Goal: Task Accomplishment & Management: Complete application form

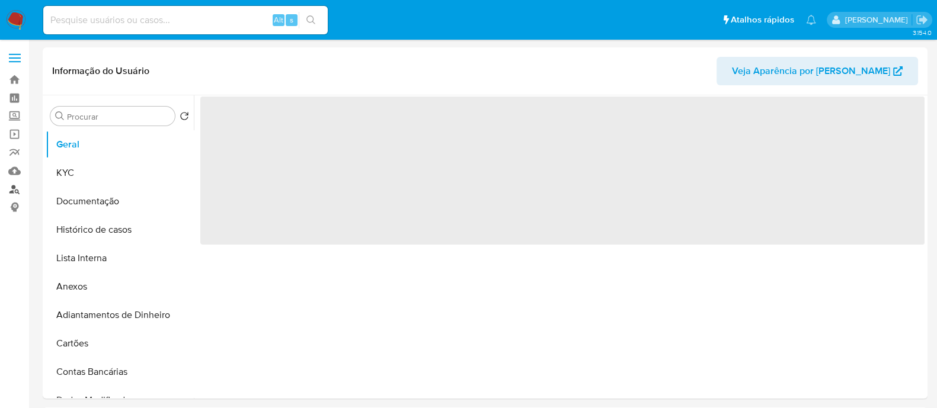
click at [13, 184] on link "Localizador de pessoas" at bounding box center [70, 189] width 141 height 18
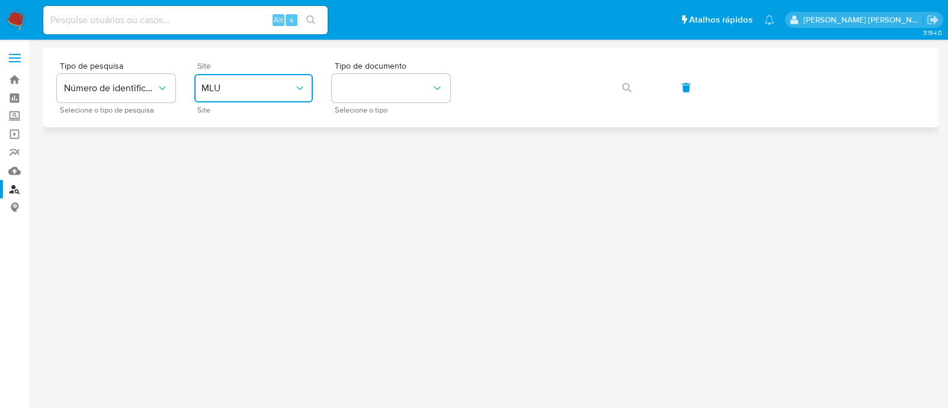
click at [258, 91] on span "MLU" at bounding box center [247, 88] width 92 height 12
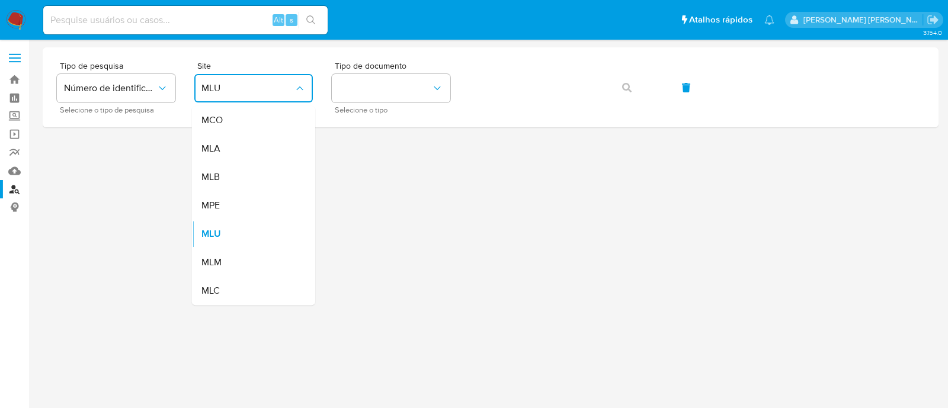
drag, startPoint x: 242, startPoint y: 174, endPoint x: 292, endPoint y: 143, distance: 58.5
click at [242, 173] on div "MLB" at bounding box center [249, 177] width 97 height 28
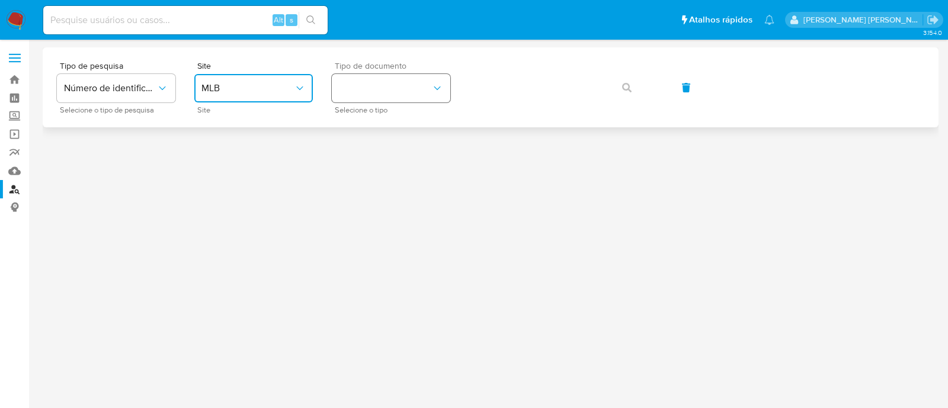
click at [395, 76] on button "identificationType" at bounding box center [391, 88] width 119 height 28
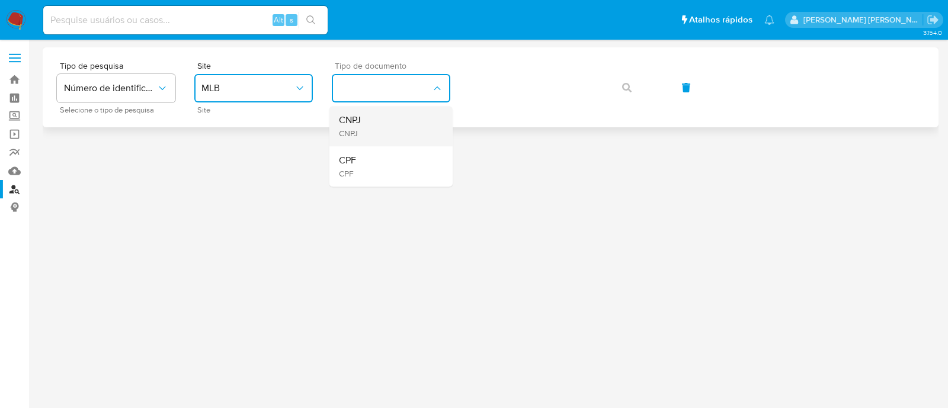
click at [360, 118] on span "CNPJ" at bounding box center [350, 120] width 22 height 12
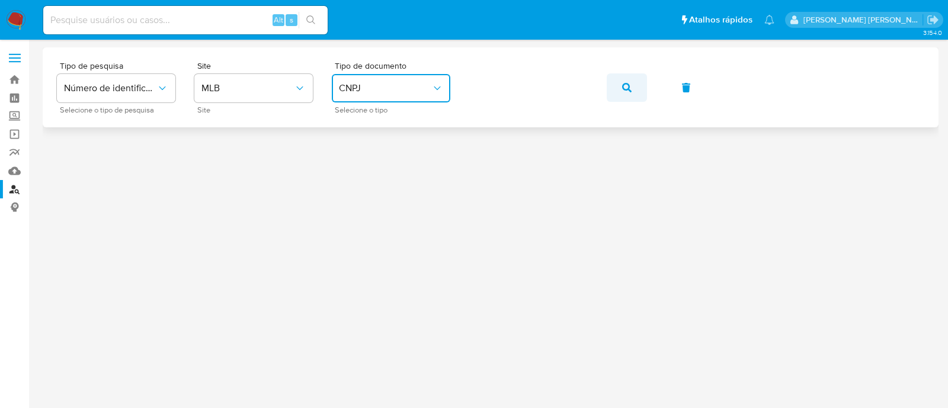
click at [619, 85] on button "button" at bounding box center [627, 87] width 40 height 28
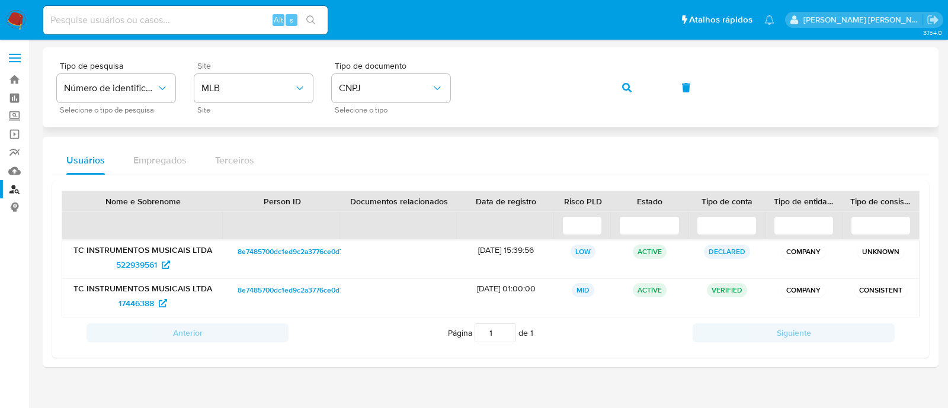
drag, startPoint x: 145, startPoint y: 264, endPoint x: 209, endPoint y: 104, distance: 172.3
click at [209, 104] on div "Site MLB Site" at bounding box center [253, 88] width 119 height 52
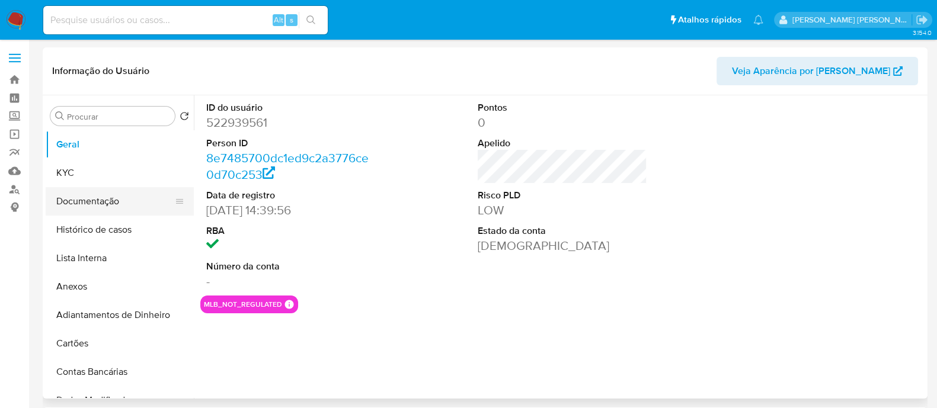
select select "10"
drag, startPoint x: 116, startPoint y: 226, endPoint x: 121, endPoint y: 225, distance: 6.0
click at [116, 226] on button "Histórico de casos" at bounding box center [115, 230] width 139 height 28
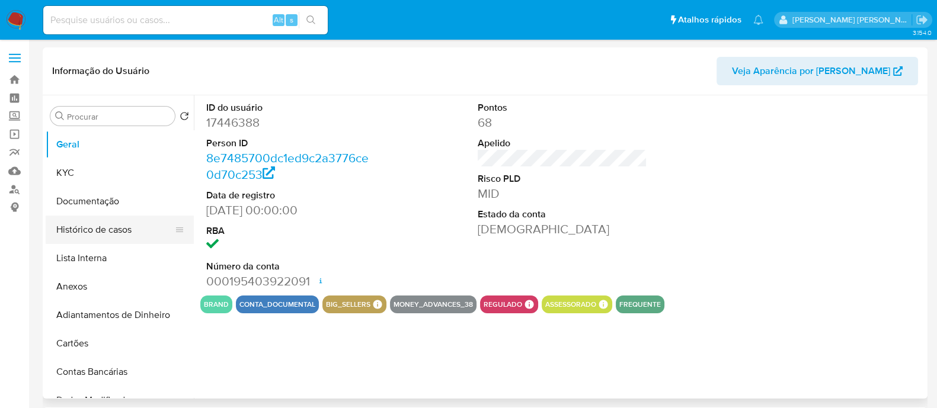
click at [95, 220] on button "Histórico de casos" at bounding box center [115, 230] width 139 height 28
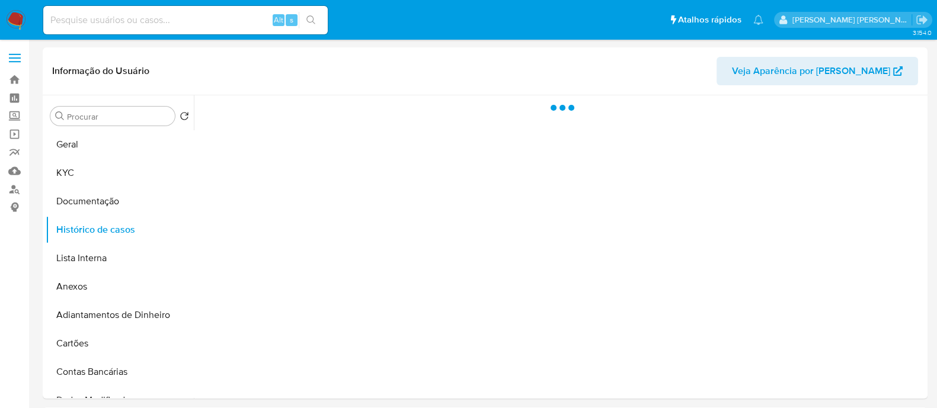
select select "10"
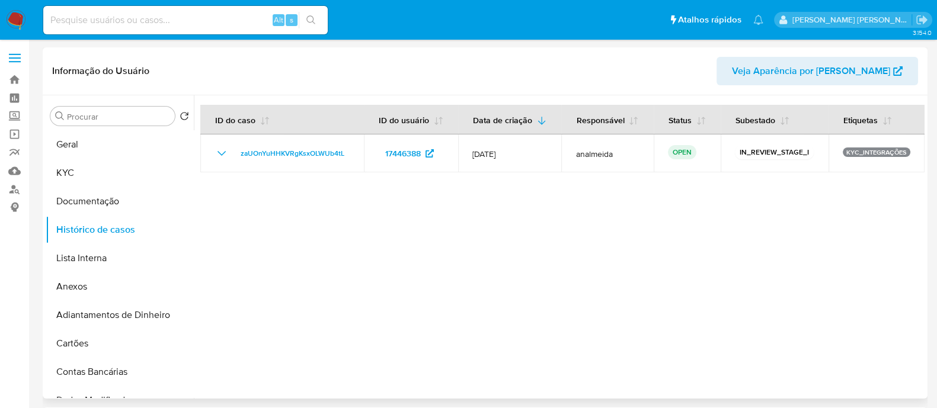
click at [667, 210] on div at bounding box center [559, 246] width 731 height 303
click at [103, 210] on button "Documentação" at bounding box center [115, 201] width 139 height 28
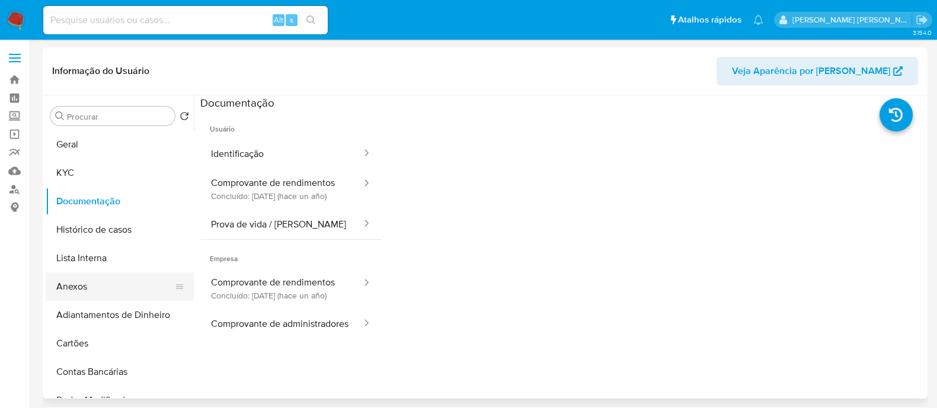
click at [111, 289] on button "Anexos" at bounding box center [115, 287] width 139 height 28
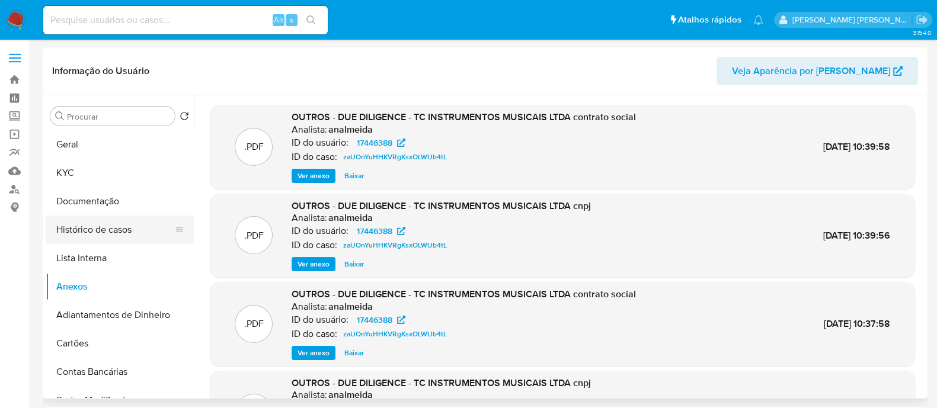
click at [103, 224] on button "Histórico de casos" at bounding box center [115, 230] width 139 height 28
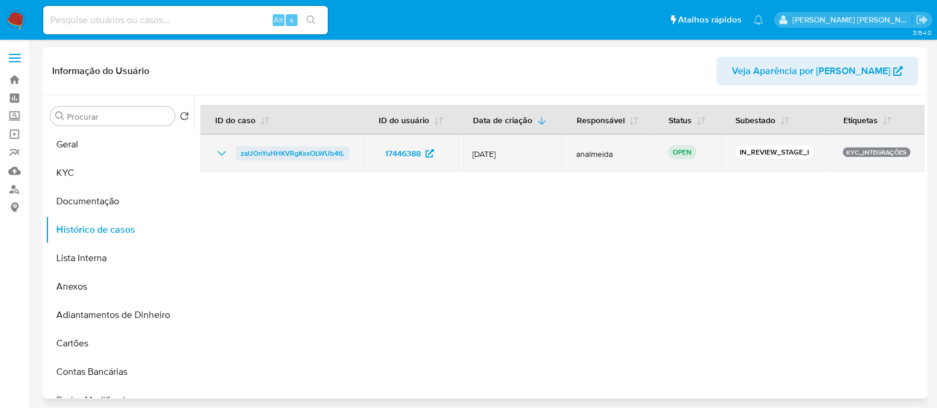
click at [256, 155] on span "zaUOnYuHHKVRgKsxOLWUb4tL" at bounding box center [293, 153] width 104 height 14
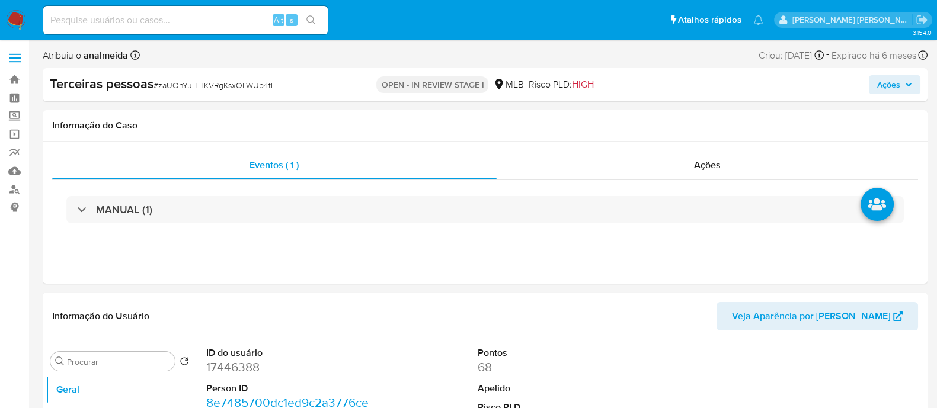
click at [889, 87] on span "Ações" at bounding box center [888, 84] width 23 height 19
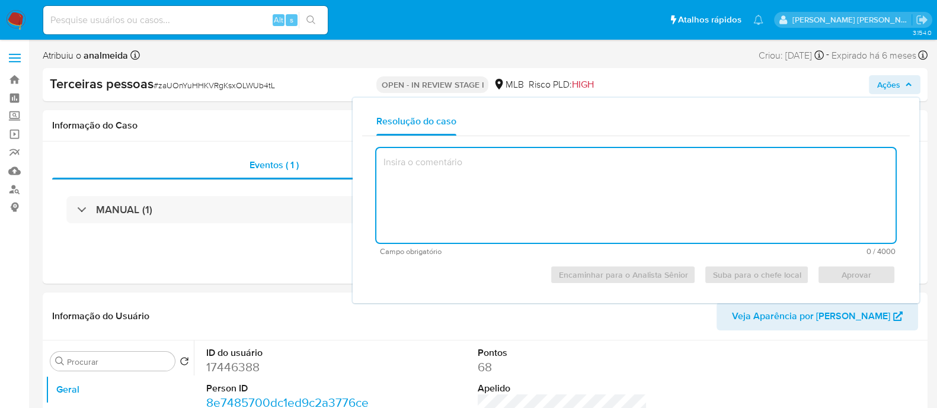
click at [750, 185] on textarea at bounding box center [635, 195] width 519 height 95
select select "10"
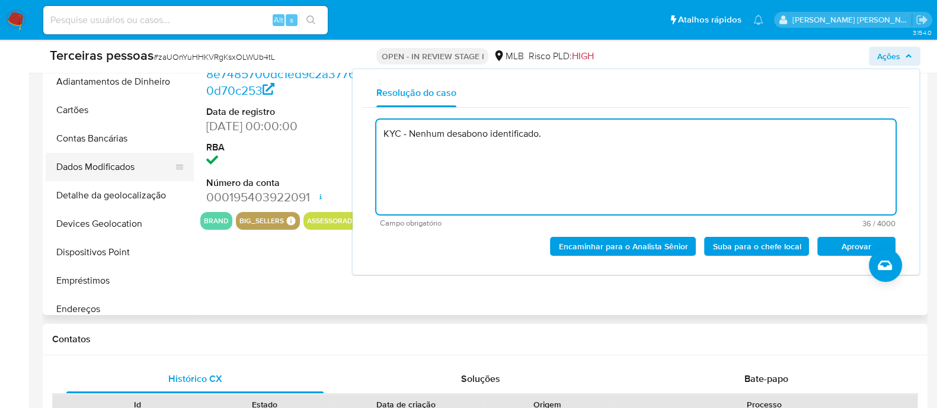
scroll to position [73, 0]
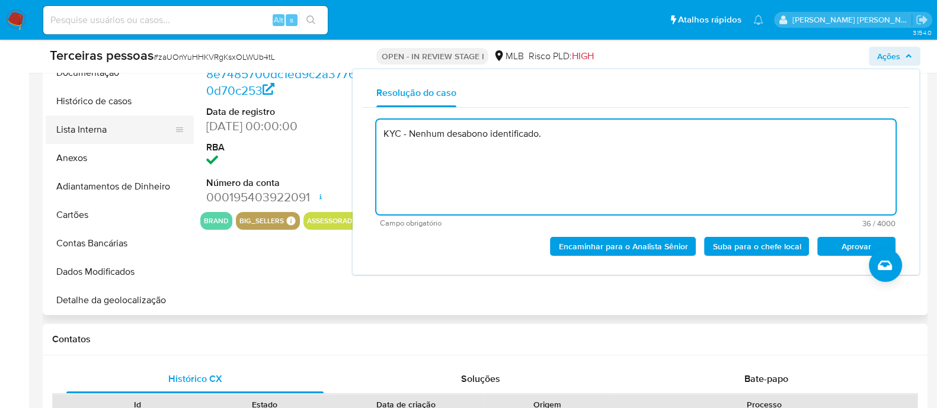
type textarea "KYC - Nenhum desabono identificado."
drag, startPoint x: 110, startPoint y: 133, endPoint x: 123, endPoint y: 133, distance: 13.6
click at [110, 133] on button "Lista Interna" at bounding box center [115, 130] width 139 height 28
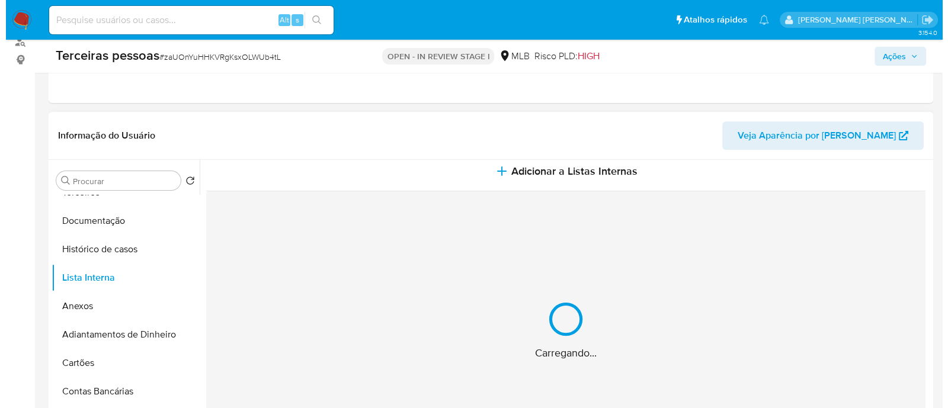
scroll to position [27, 0]
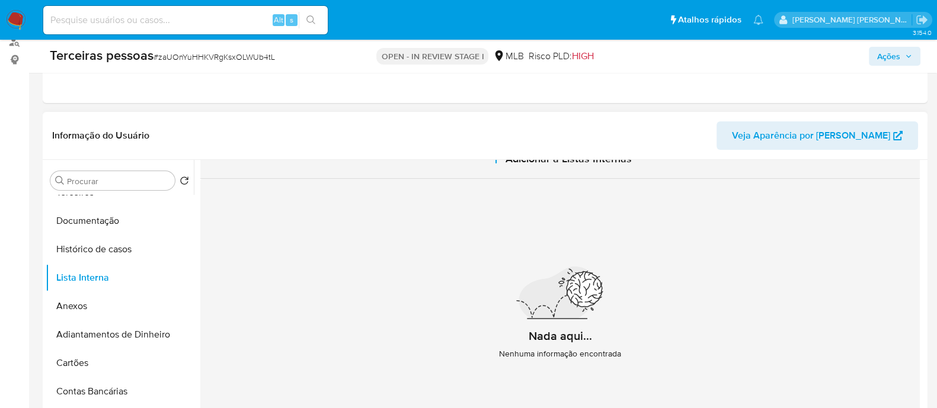
click at [580, 171] on button "Adicionar a Listas Internas" at bounding box center [559, 159] width 719 height 40
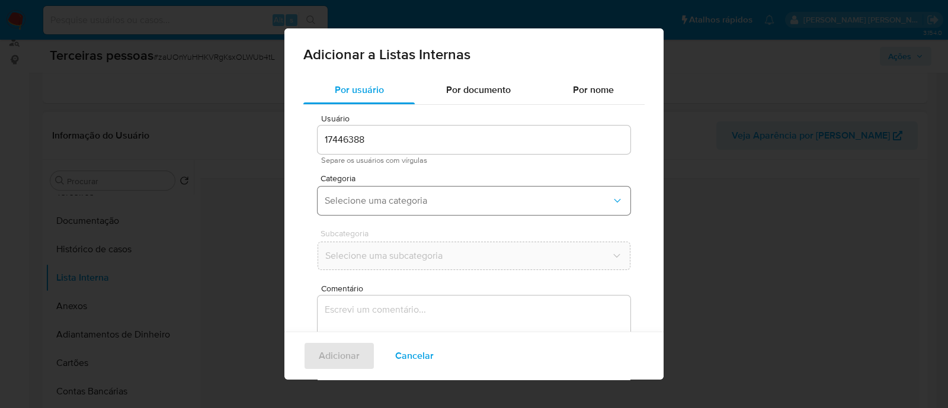
click at [395, 187] on button "Selecione uma categoria" at bounding box center [474, 201] width 313 height 28
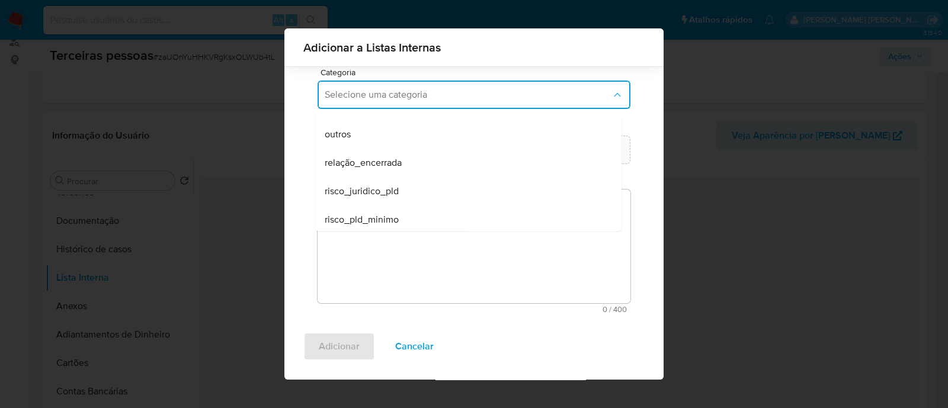
scroll to position [308, 0]
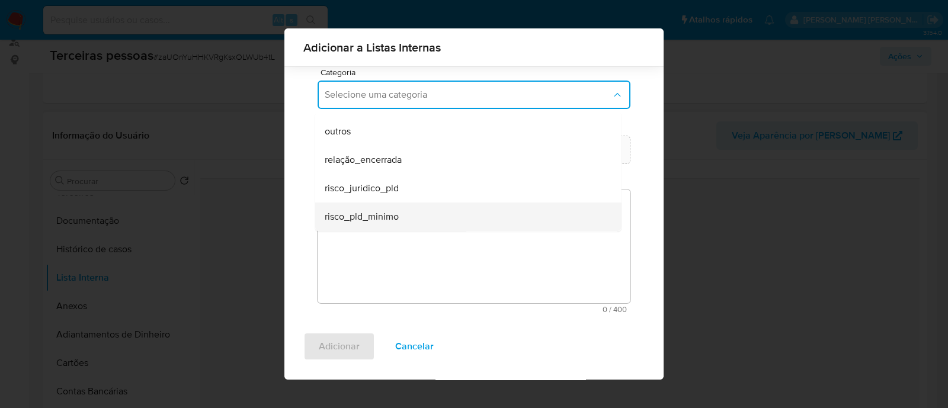
click at [434, 209] on div "risco_pld_minimo" at bounding box center [465, 217] width 280 height 28
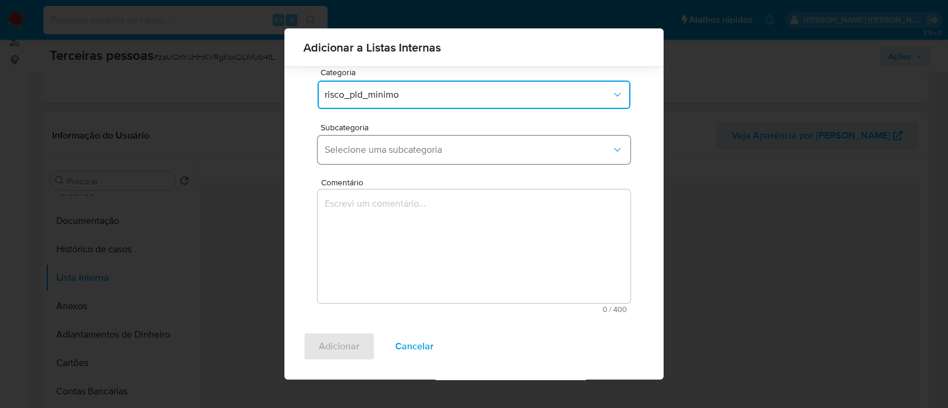
click at [434, 149] on span "Selecione uma subcategoria" at bounding box center [468, 150] width 287 height 12
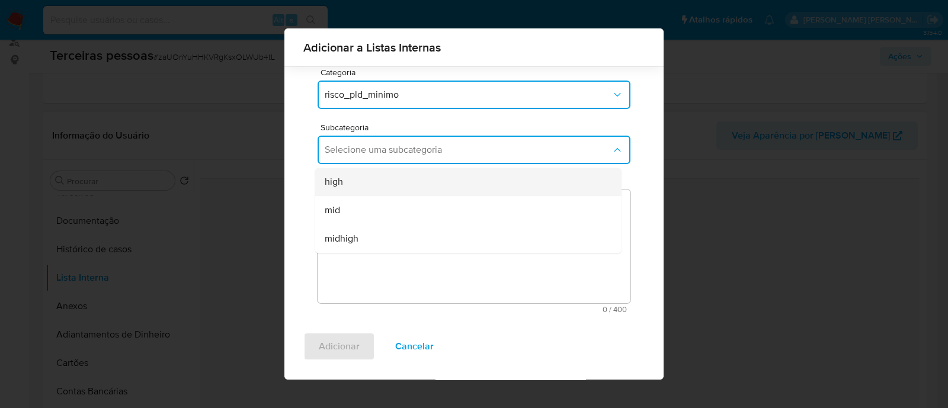
click at [385, 174] on div "high" at bounding box center [465, 182] width 280 height 28
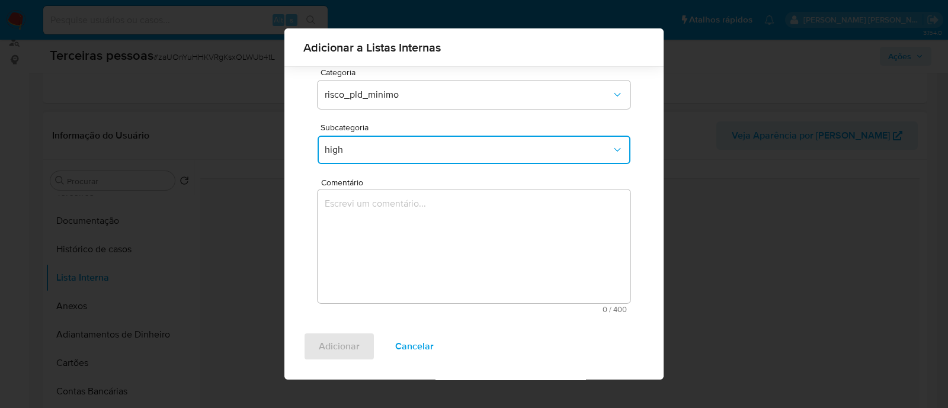
click at [377, 231] on textarea "Comentário" at bounding box center [474, 247] width 313 height 114
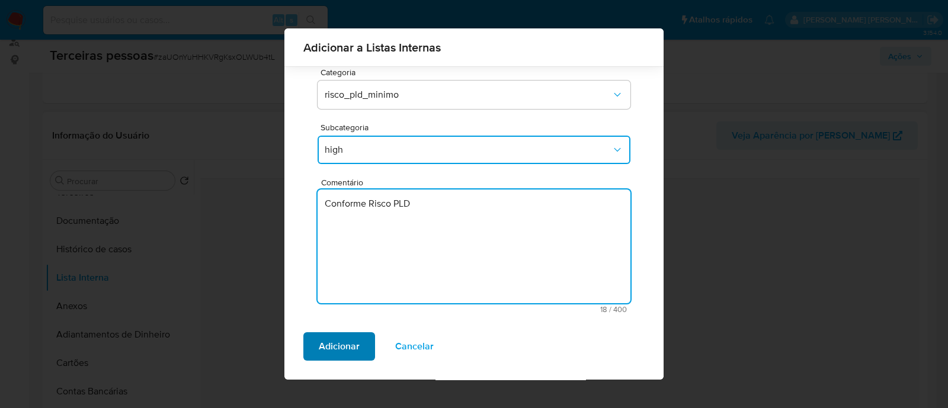
type textarea "Conforme Risco PLD"
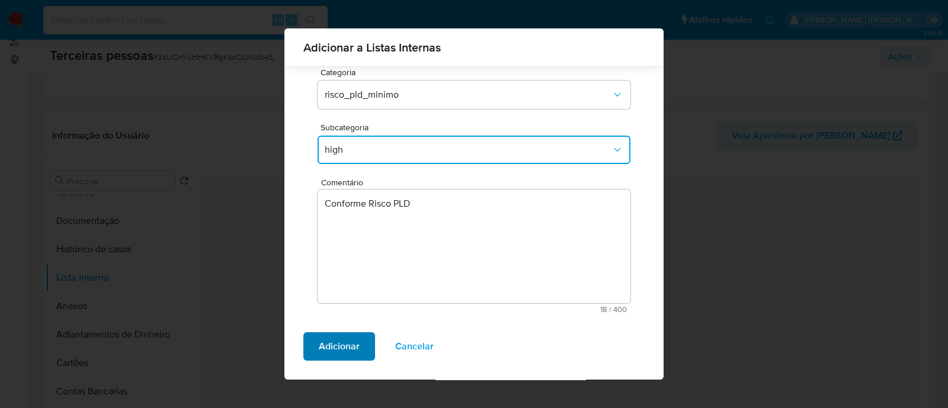
click at [333, 354] on span "Adicionar" at bounding box center [339, 347] width 41 height 26
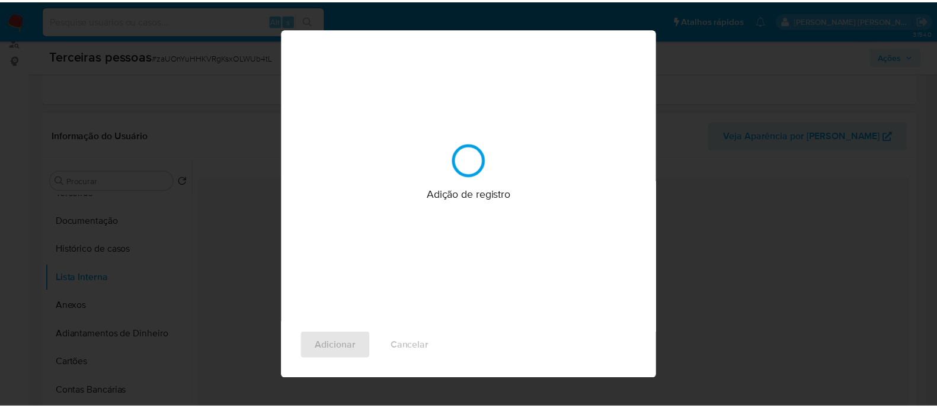
scroll to position [0, 0]
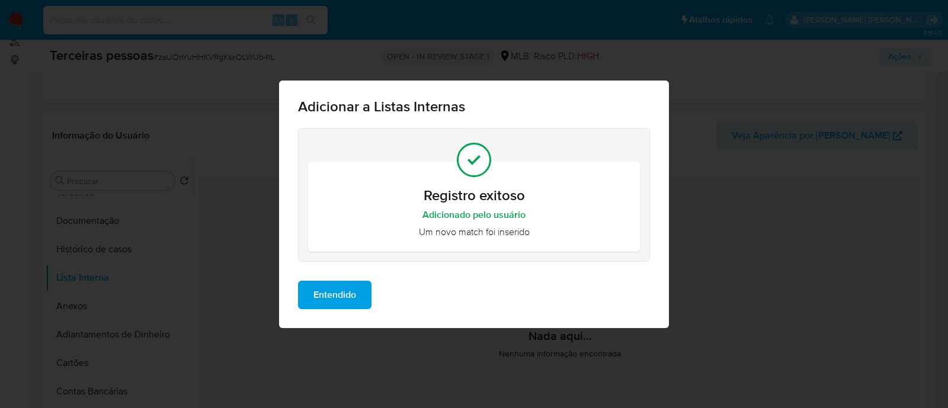
click at [361, 299] on button "Entendido" at bounding box center [334, 295] width 73 height 28
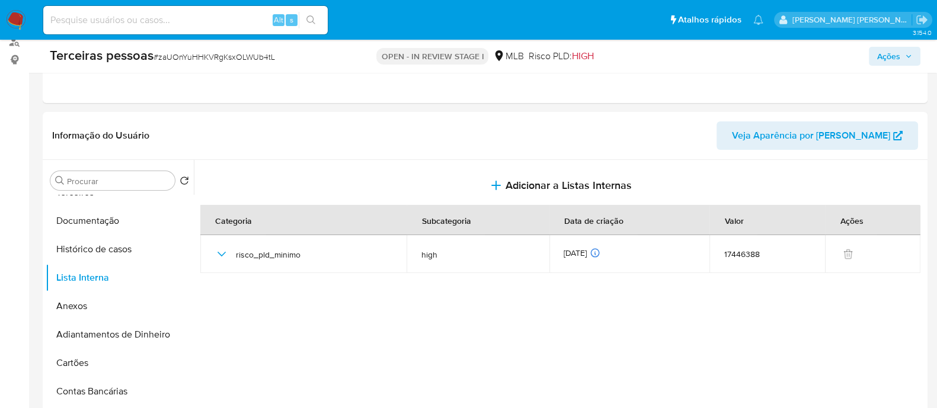
click at [913, 53] on button "Ações" at bounding box center [895, 56] width 52 height 19
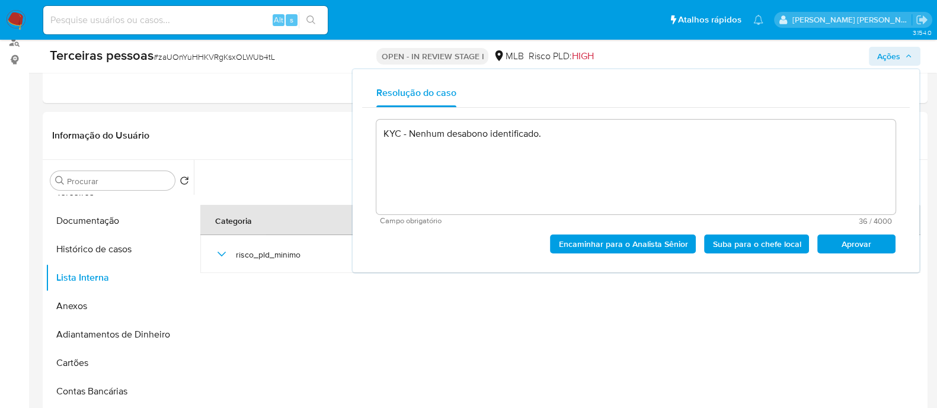
click at [863, 252] on span "Aprovar" at bounding box center [856, 244] width 62 height 17
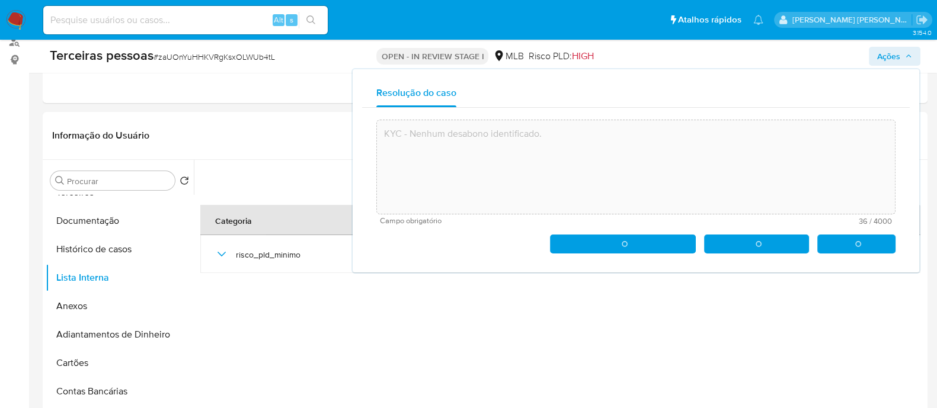
type textarea "KYC - Nenhum desabono identificado."
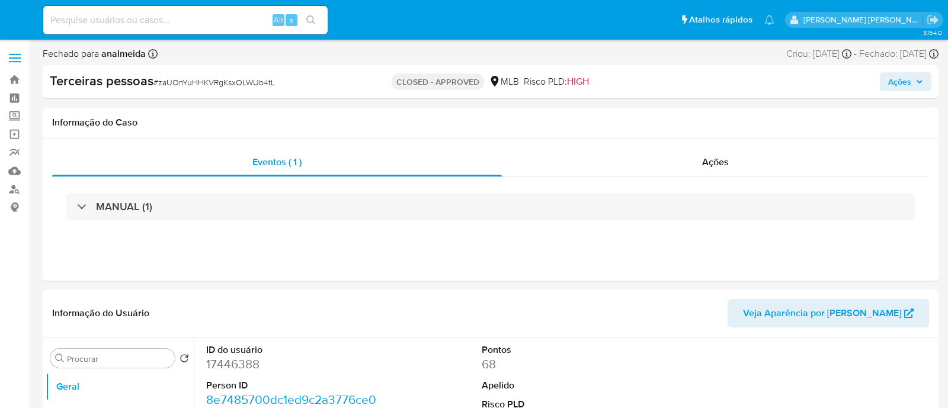
select select "10"
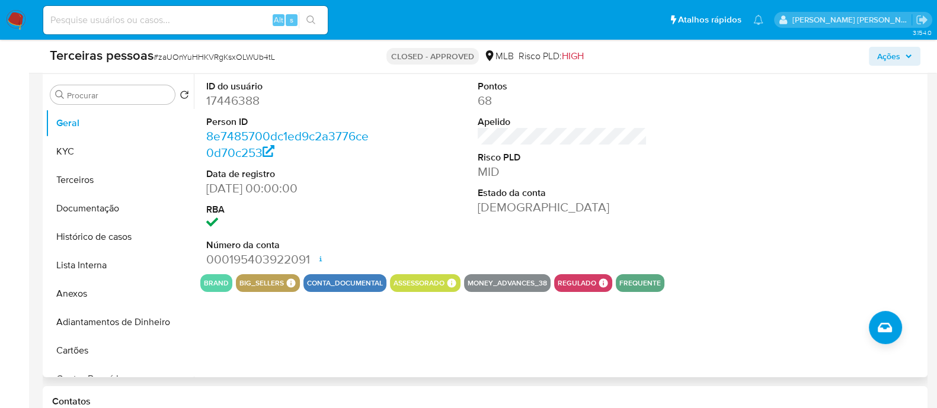
scroll to position [296, 0]
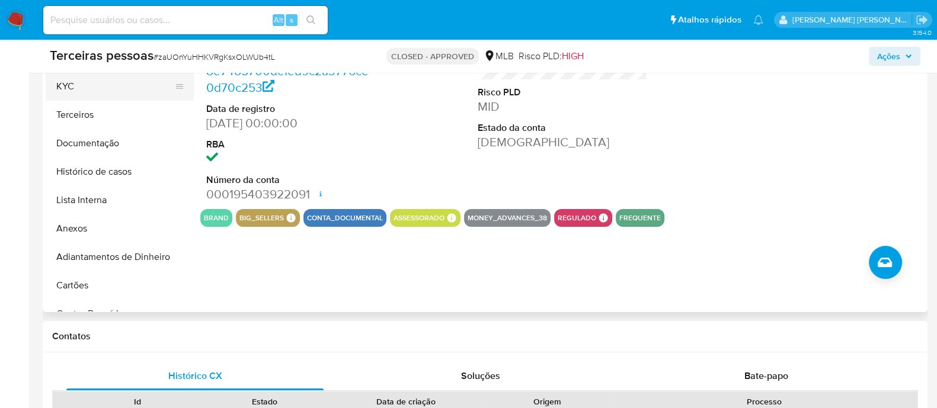
click at [96, 98] on button "KYC" at bounding box center [115, 86] width 139 height 28
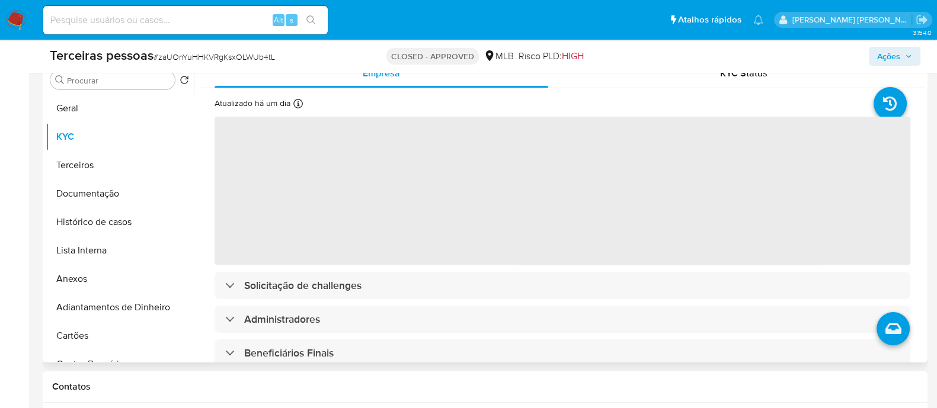
scroll to position [222, 0]
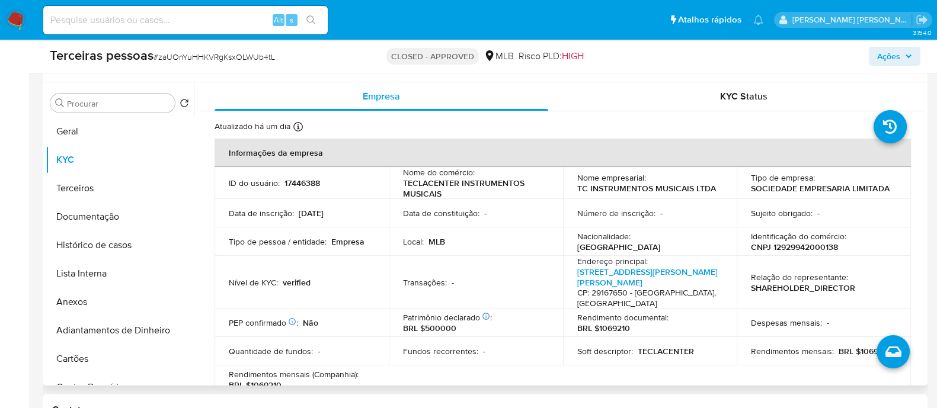
click at [832, 245] on p "CNPJ 12929942000138" at bounding box center [794, 247] width 87 height 11
copy p "12929942000138"
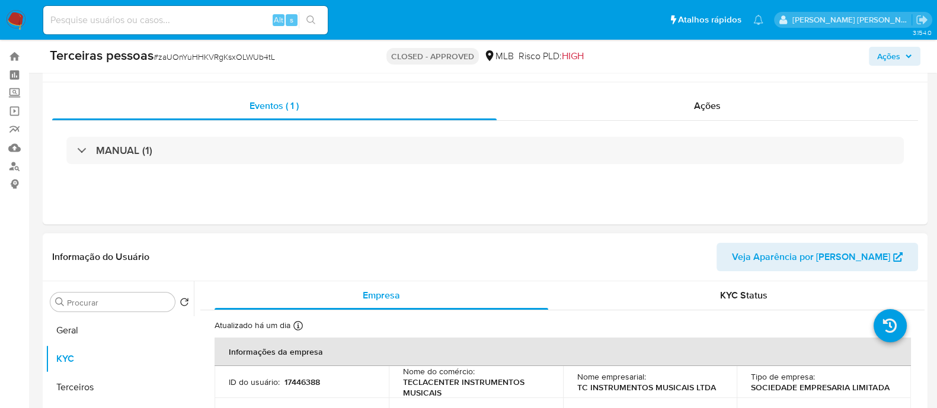
scroll to position [0, 0]
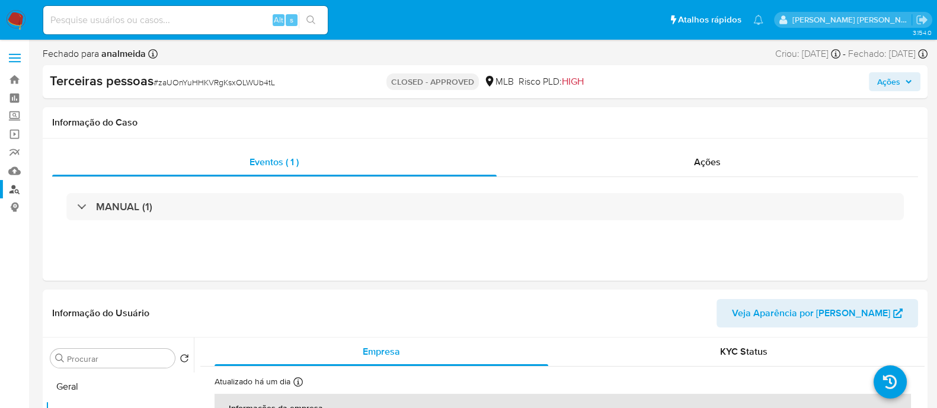
click at [19, 194] on link "Localizador de pessoas" at bounding box center [70, 189] width 141 height 18
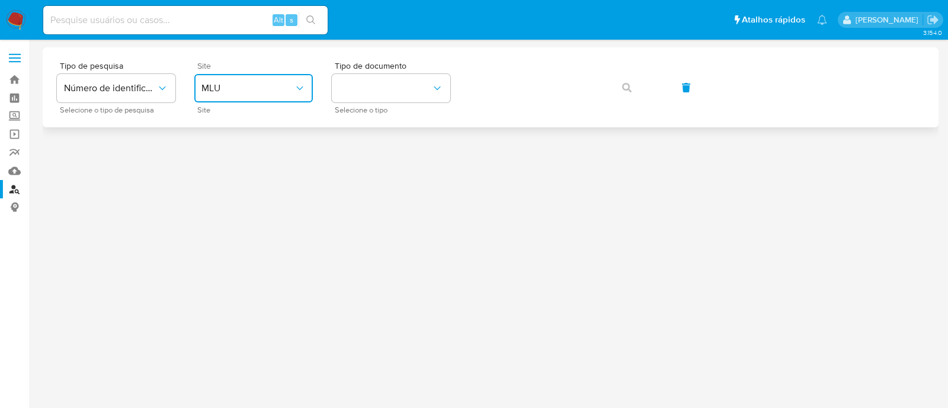
click at [298, 93] on icon "site_id" at bounding box center [300, 88] width 12 height 12
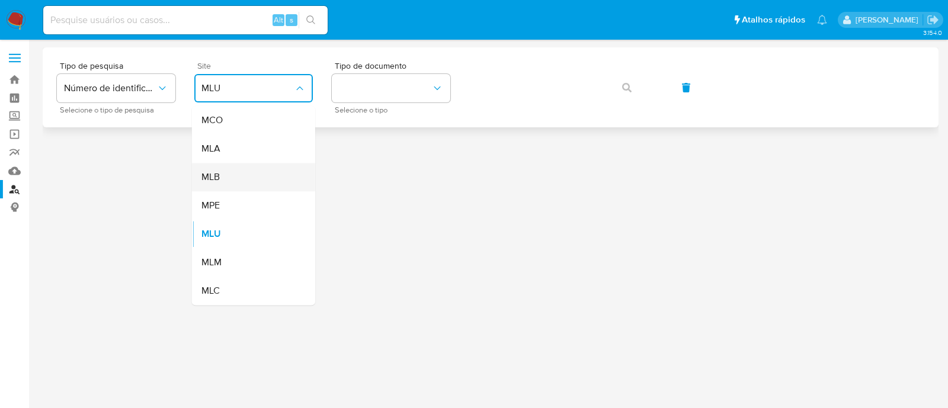
click at [273, 171] on div "MLB" at bounding box center [249, 177] width 97 height 28
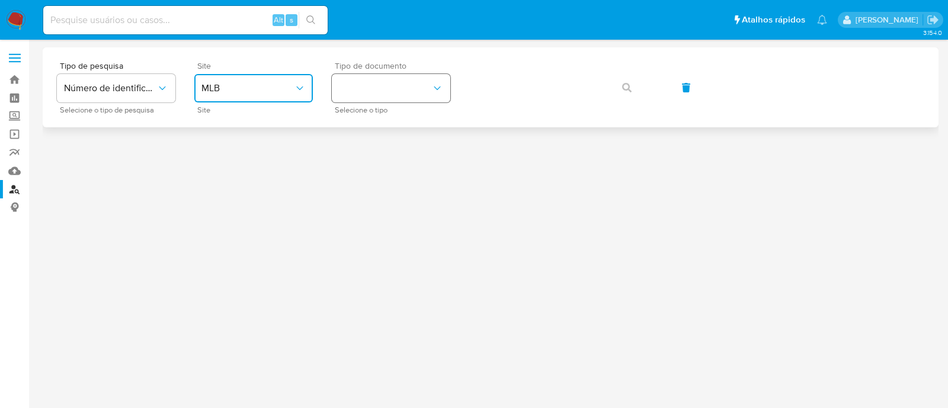
click at [388, 79] on button "identificationType" at bounding box center [391, 88] width 119 height 28
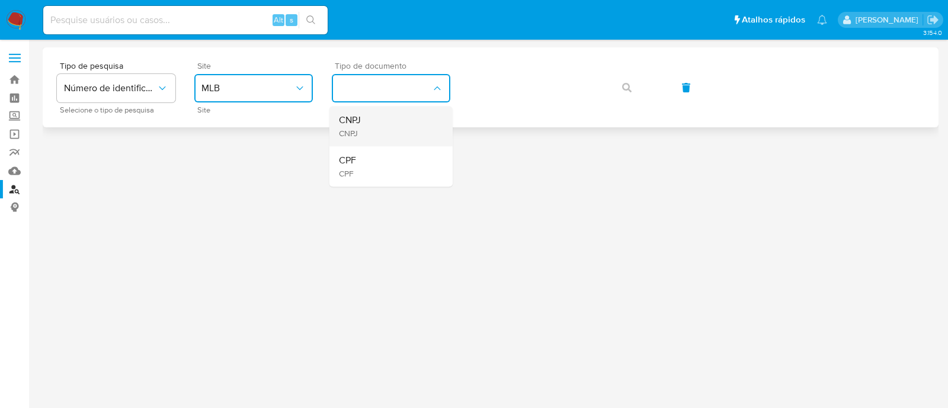
click at [367, 116] on div "CNPJ CNPJ" at bounding box center [387, 126] width 97 height 40
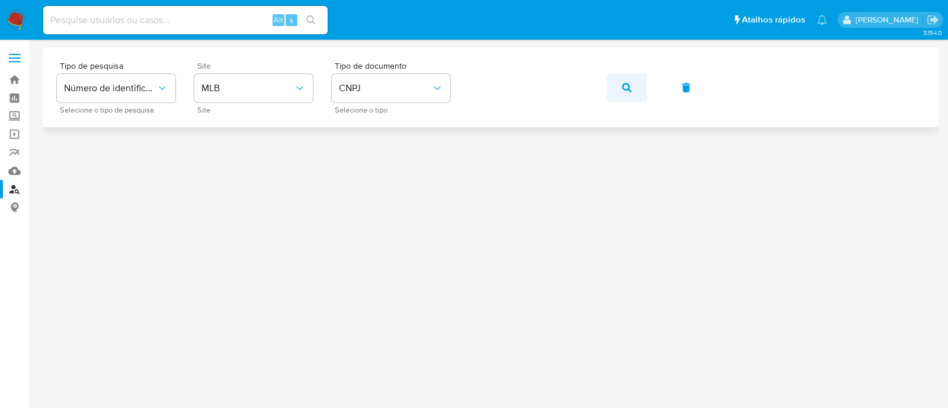
click at [627, 87] on icon "button" at bounding box center [626, 87] width 9 height 9
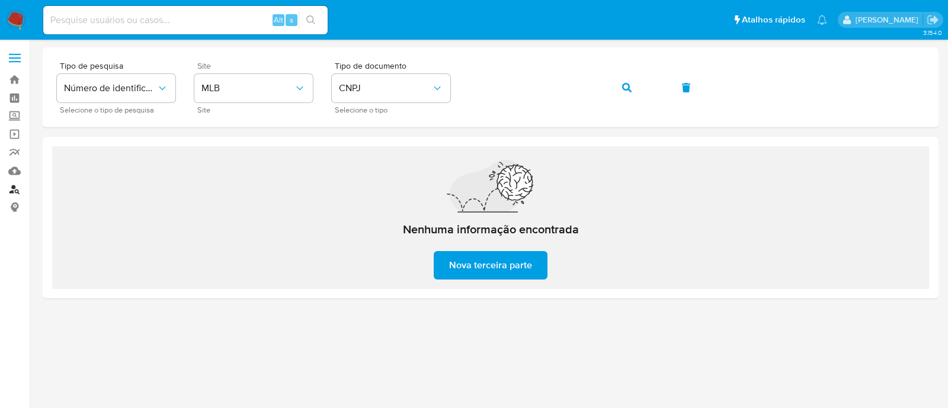
click at [18, 186] on link "Localizador de pessoas" at bounding box center [70, 189] width 141 height 18
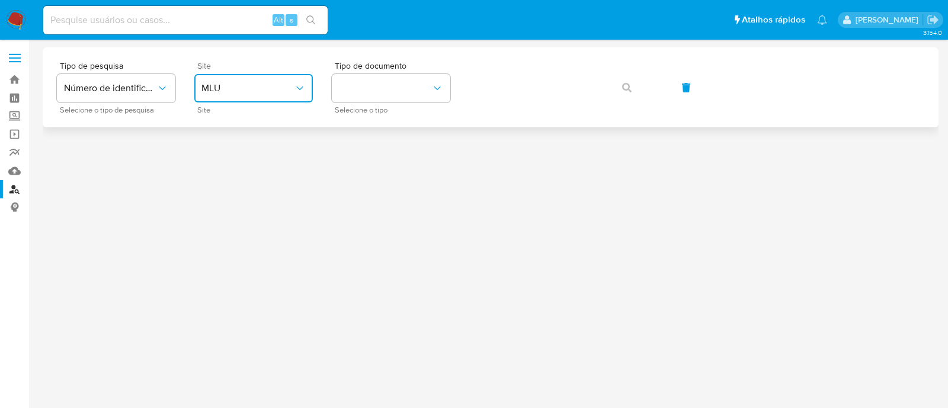
click at [290, 85] on span "MLU" at bounding box center [247, 88] width 92 height 12
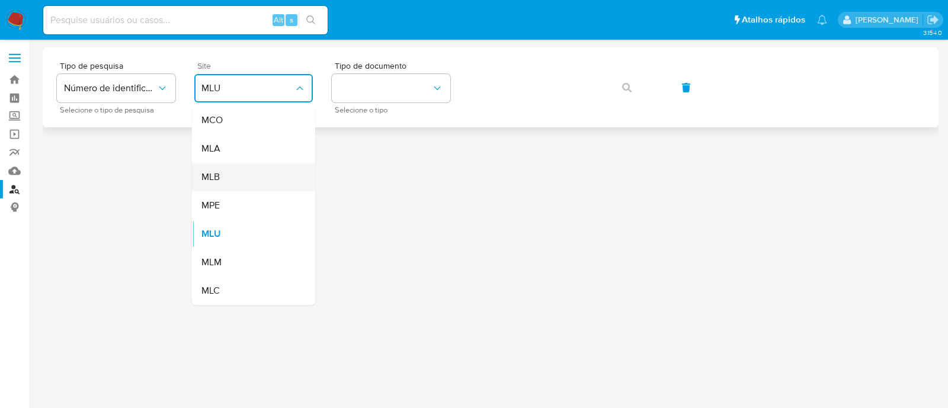
click at [277, 174] on div "MLB" at bounding box center [249, 177] width 97 height 28
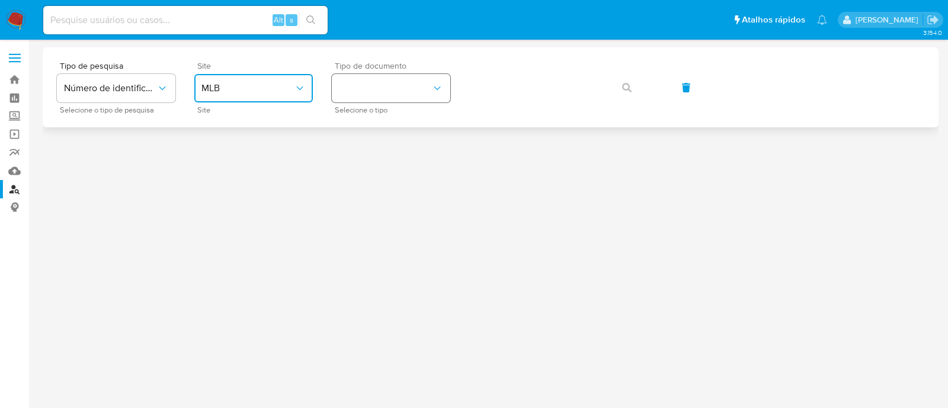
click at [387, 94] on button "identificationType" at bounding box center [391, 88] width 119 height 28
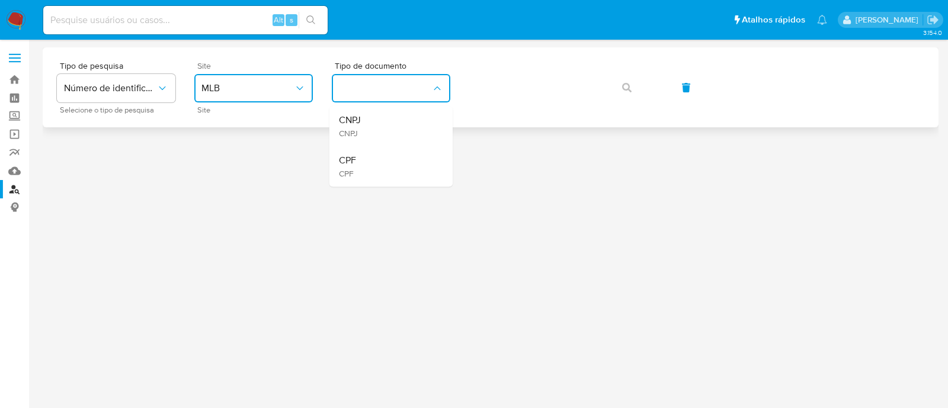
click at [355, 126] on span "CNPJ" at bounding box center [350, 120] width 22 height 12
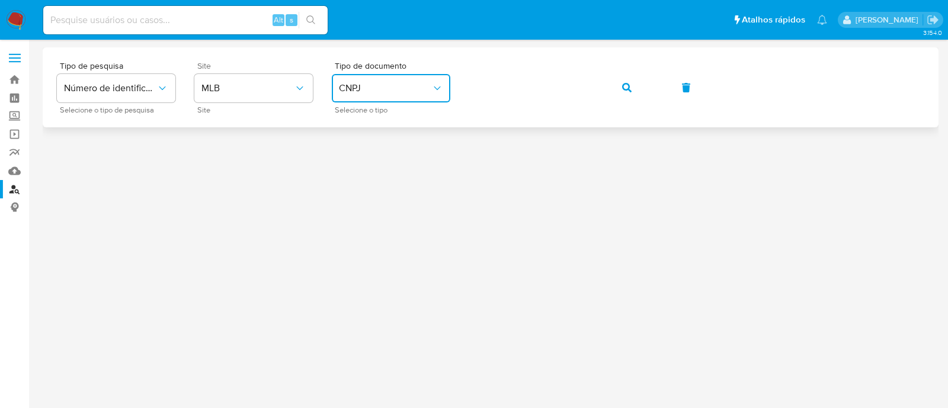
drag, startPoint x: 620, startPoint y: 73, endPoint x: 626, endPoint y: 73, distance: 6.0
click at [623, 73] on button "button" at bounding box center [627, 87] width 40 height 28
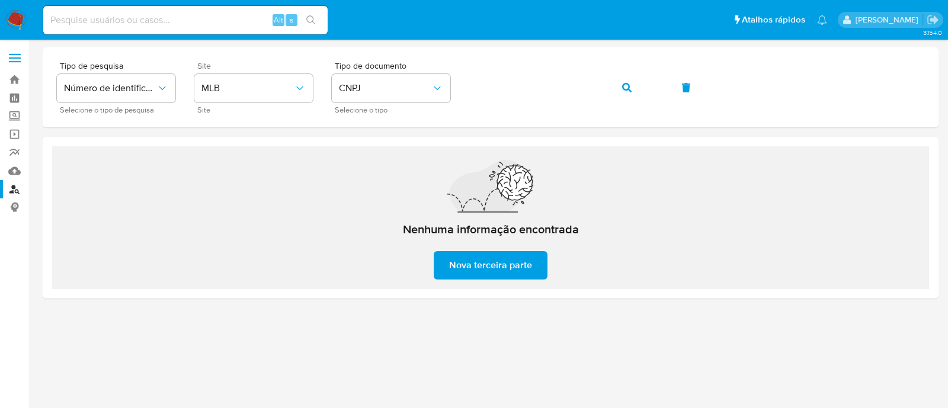
click at [495, 276] on span "Nova terceira parte" at bounding box center [490, 265] width 83 height 26
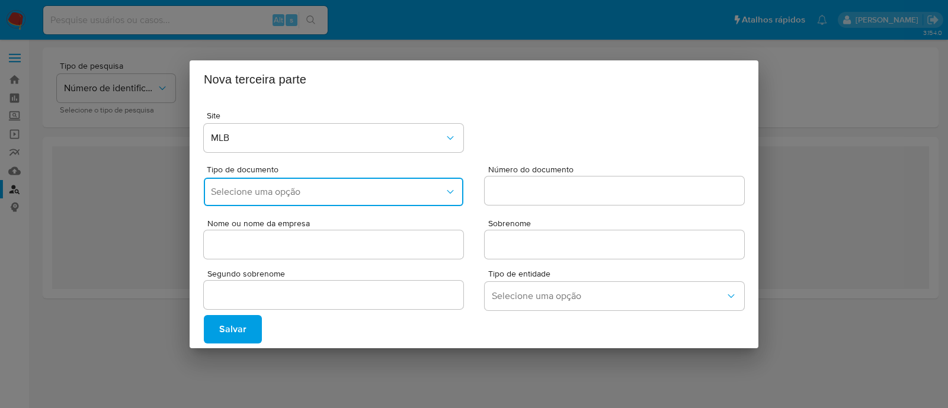
click at [280, 196] on span "Selecione uma opção" at bounding box center [327, 192] width 233 height 12
click at [289, 215] on div "CNPJ" at bounding box center [330, 224] width 238 height 28
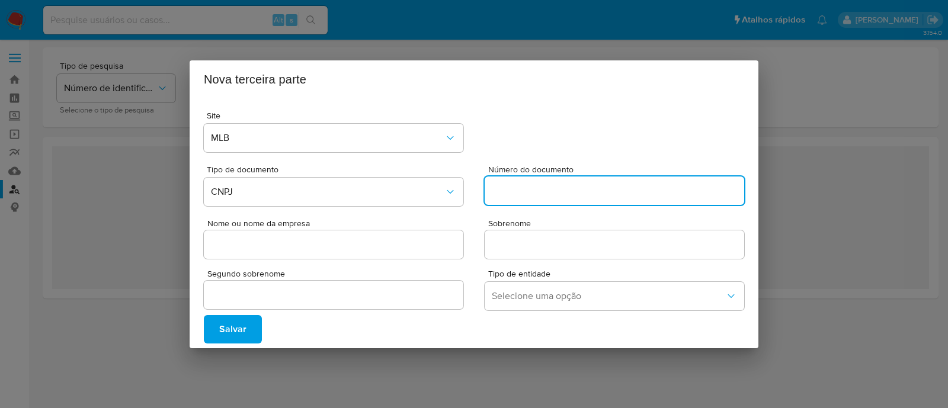
click at [581, 197] on input "Número do documento" at bounding box center [615, 190] width 260 height 15
paste input "3731921000112"
type input "3731921000112"
click at [324, 238] on input "Nome ou nome da empresa" at bounding box center [334, 244] width 260 height 15
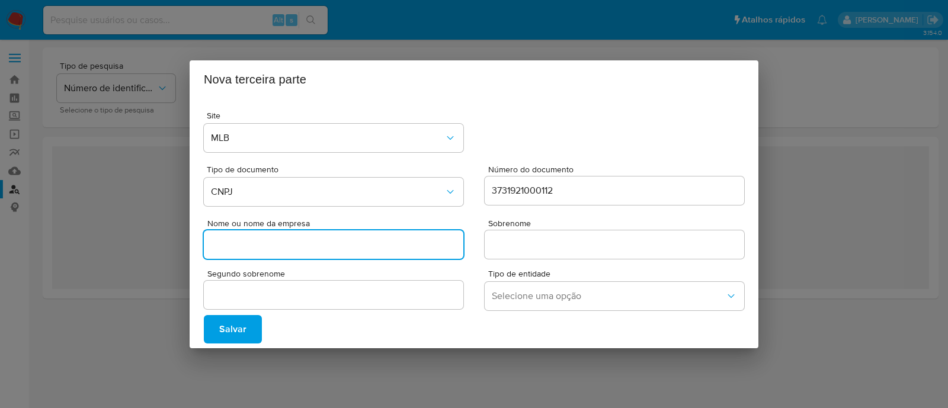
paste input "OFICINA DE ERVAS FARMACIA DE MANIPULACAO LTDA"
type input "OFICINA DE ERVAS FARMACIA DE MANIPULACAO LTDA"
click at [539, 235] on div at bounding box center [615, 245] width 260 height 28
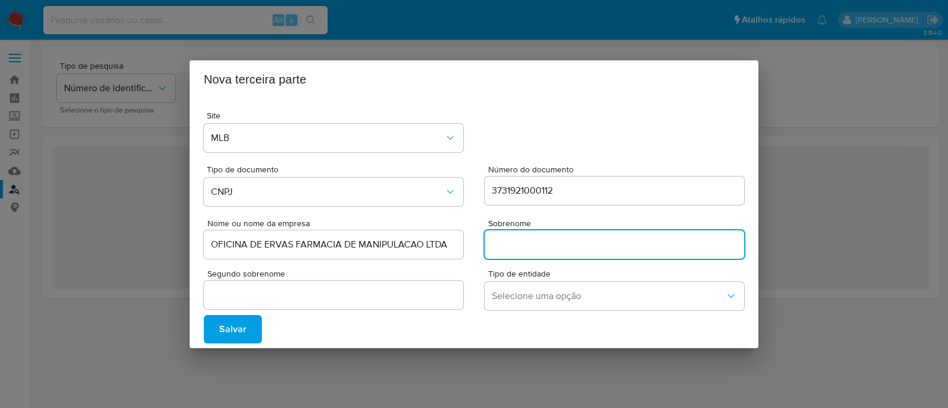
click at [561, 242] on input "Sobrenome" at bounding box center [615, 244] width 260 height 15
type input "."
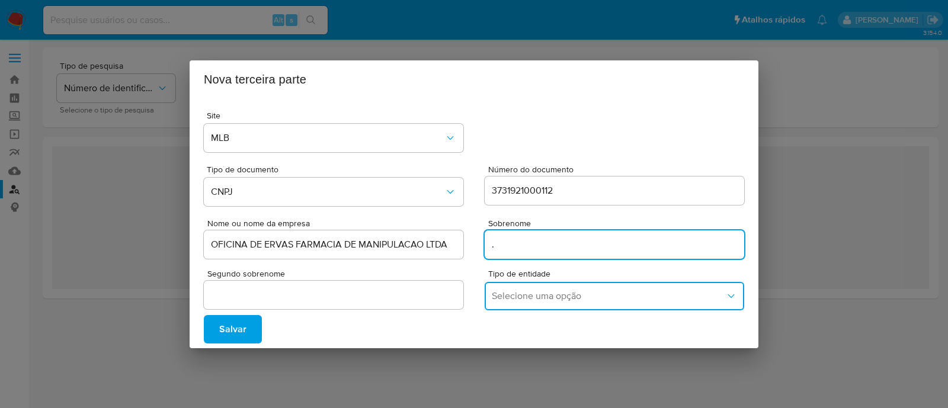
click at [524, 291] on span "Selecione uma opção" at bounding box center [608, 296] width 233 height 12
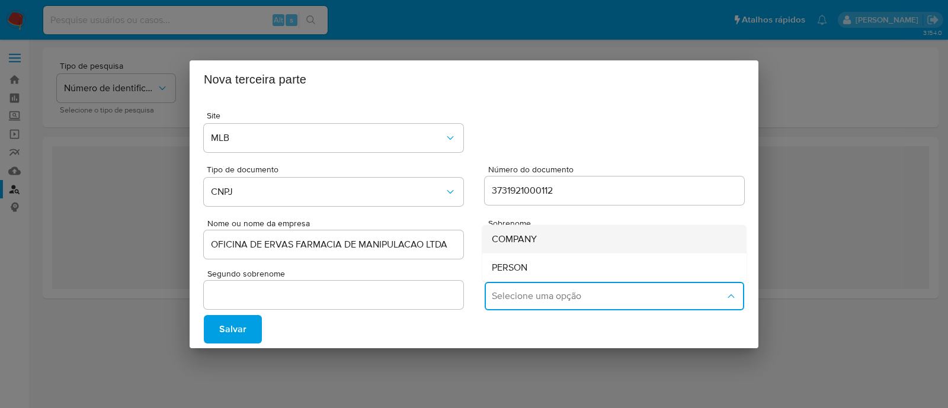
click at [536, 244] on span "COMPANY" at bounding box center [514, 239] width 45 height 12
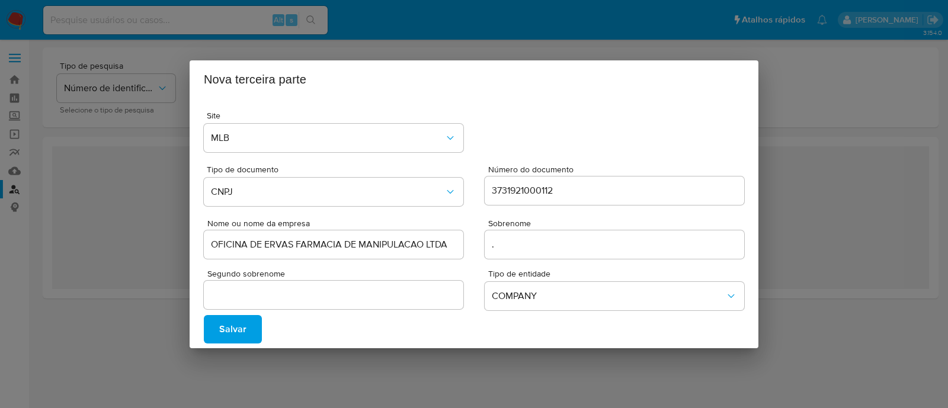
click at [238, 334] on span "Salvar" at bounding box center [232, 329] width 27 height 26
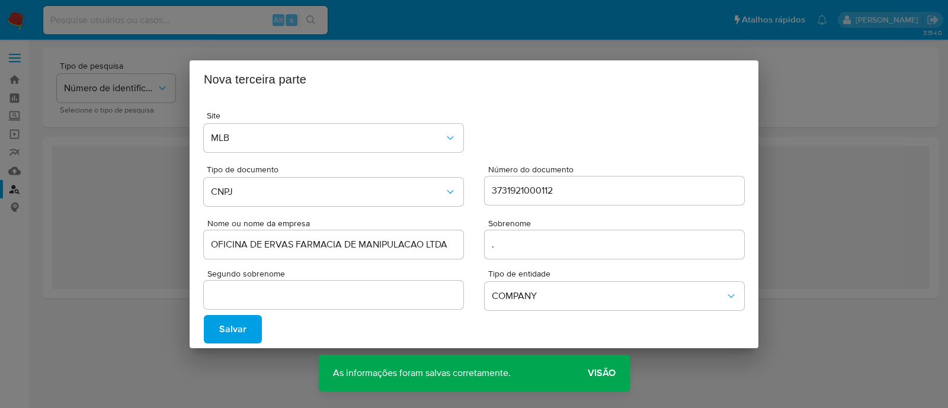
click at [619, 377] on button "Visão" at bounding box center [602, 373] width 56 height 28
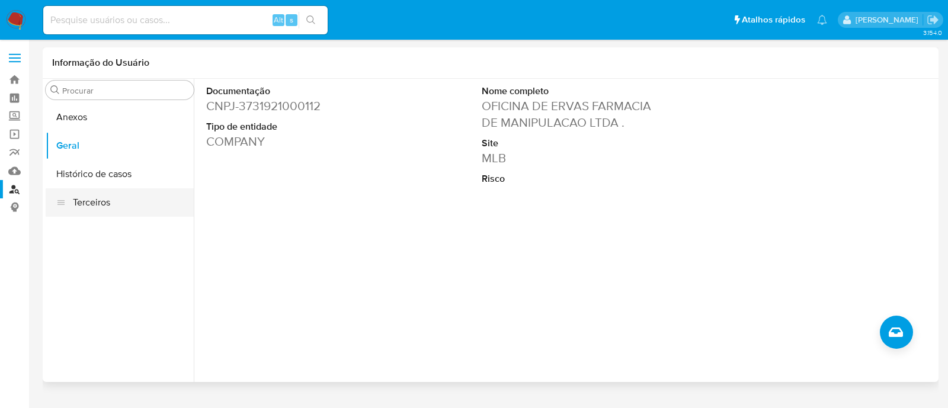
click at [78, 202] on button "Terceiros" at bounding box center [120, 202] width 148 height 28
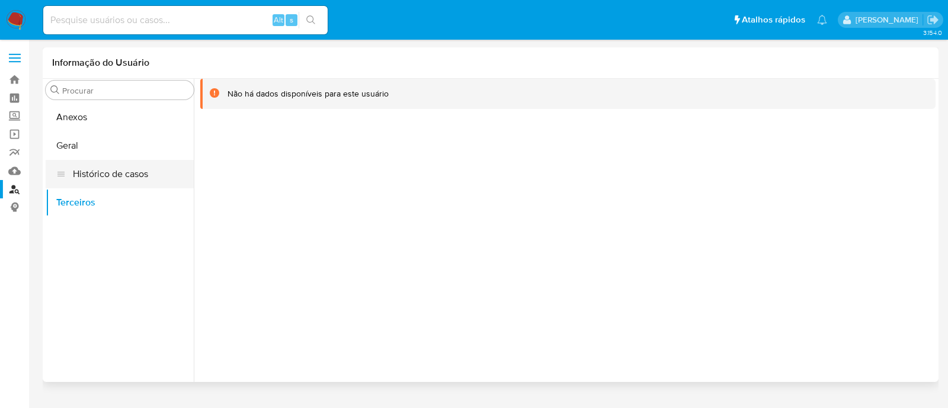
click at [85, 174] on button "Histórico de casos" at bounding box center [120, 174] width 148 height 28
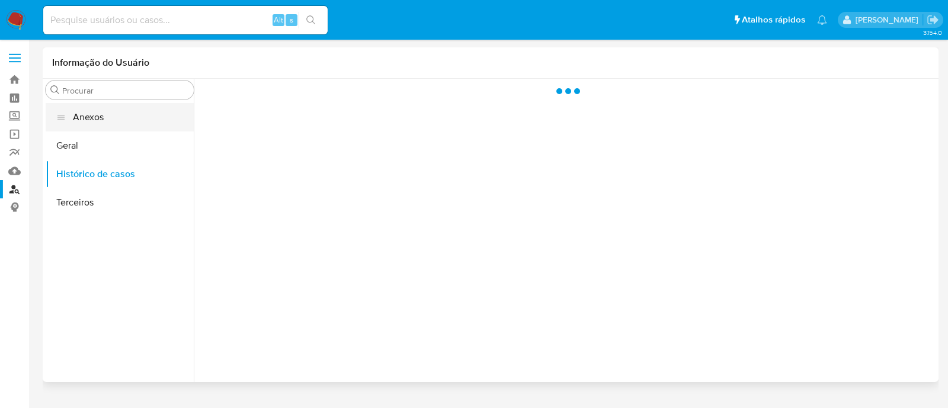
click at [124, 108] on button "Anexos" at bounding box center [120, 117] width 148 height 28
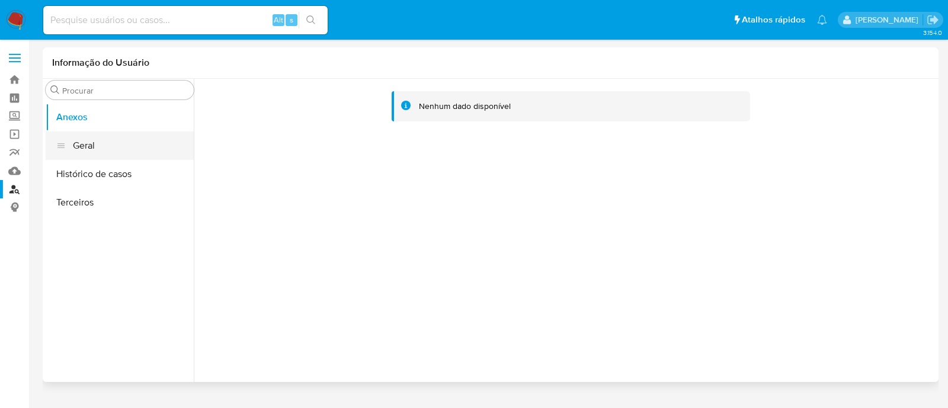
click at [123, 148] on button "Geral" at bounding box center [120, 146] width 148 height 28
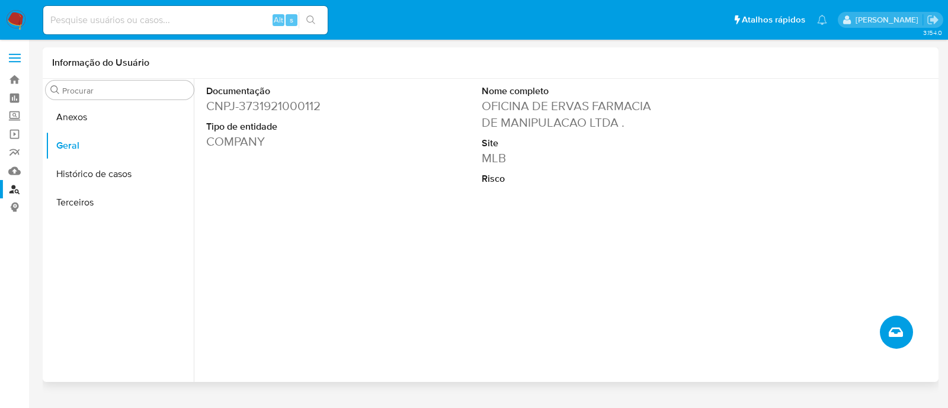
click at [889, 328] on span "Criar caso manual" at bounding box center [896, 332] width 14 height 14
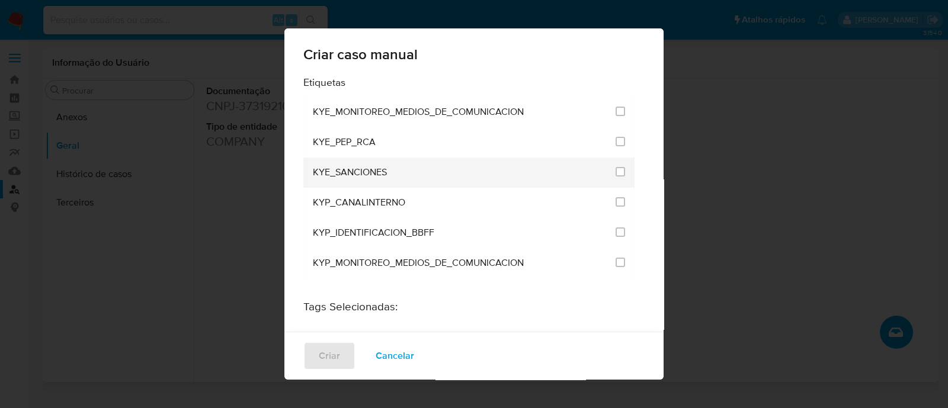
scroll to position [73, 0]
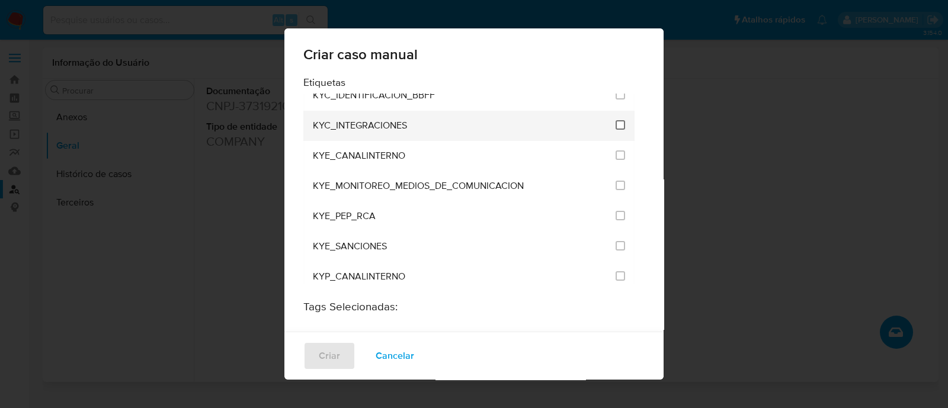
click at [616, 123] on input "2093" at bounding box center [620, 124] width 9 height 9
checkbox input "true"
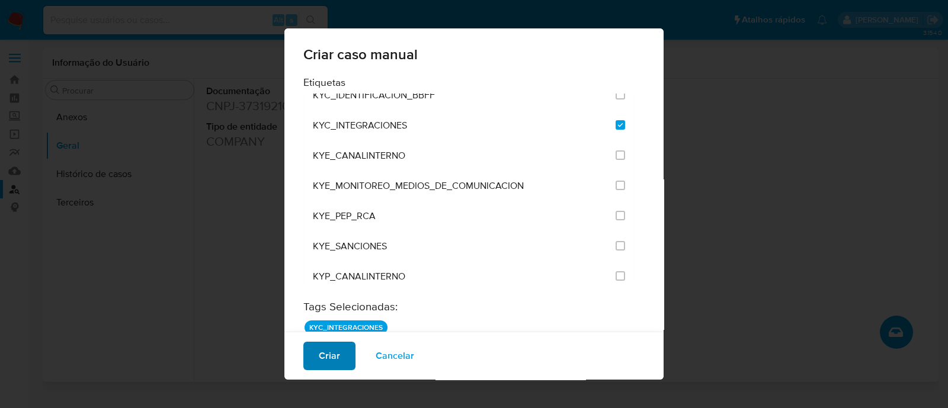
click at [316, 351] on button "Criar" at bounding box center [329, 356] width 52 height 28
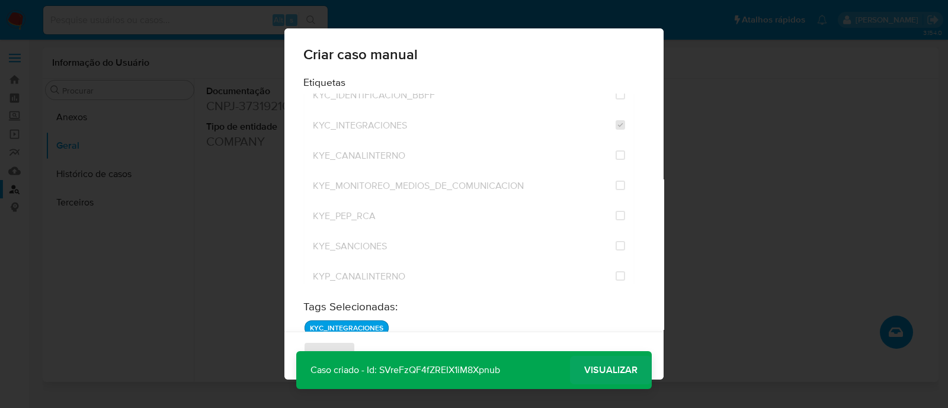
click at [622, 370] on span "Visualizar" at bounding box center [610, 370] width 53 height 0
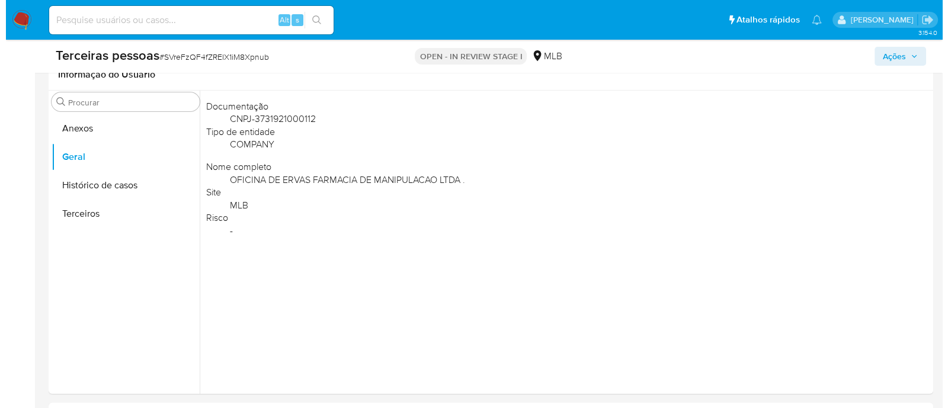
scroll to position [222, 0]
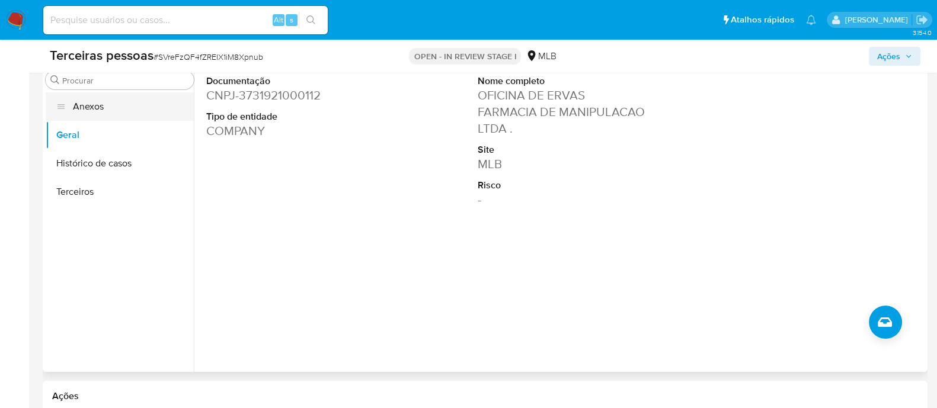
click at [108, 107] on button "Anexos" at bounding box center [120, 106] width 148 height 28
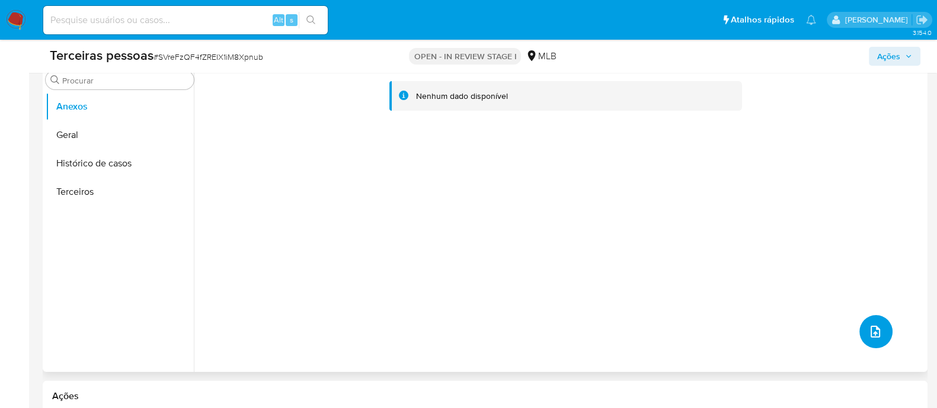
click at [873, 332] on icon "upload-file" at bounding box center [875, 332] width 14 height 14
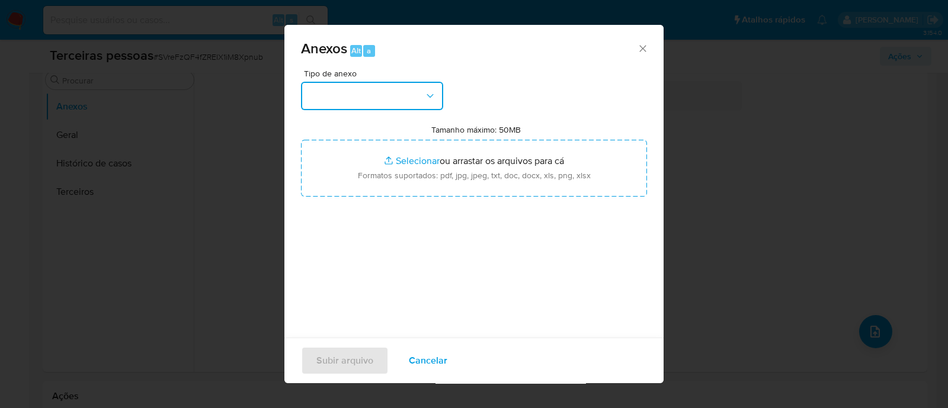
click at [369, 82] on button "button" at bounding box center [372, 96] width 142 height 28
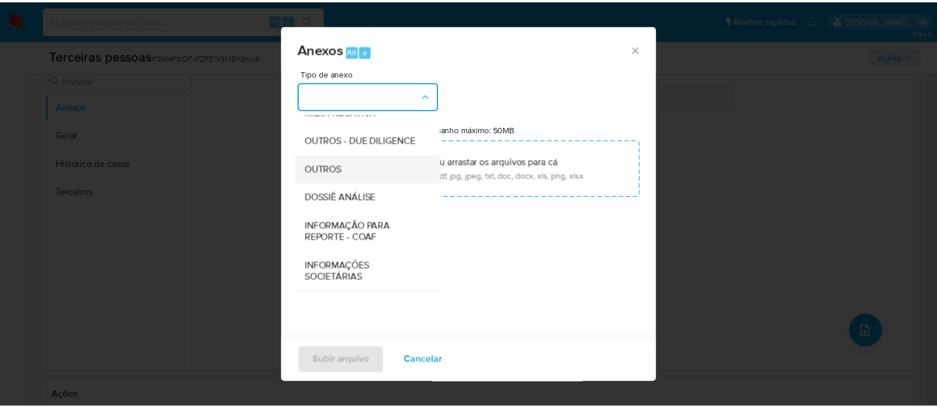
scroll to position [183, 0]
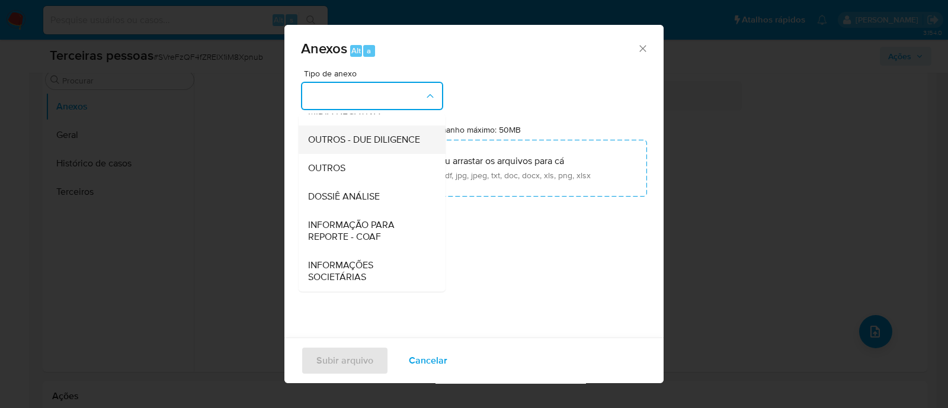
click at [332, 134] on span "OUTROS - DUE DILIGENCE" at bounding box center [364, 140] width 112 height 12
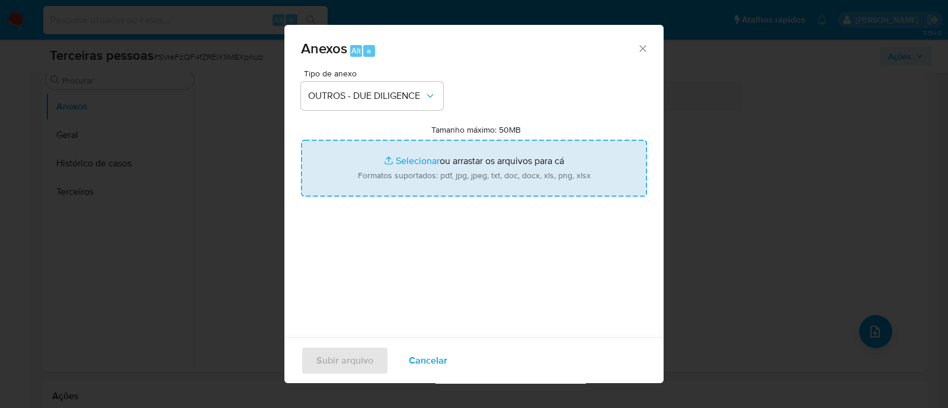
click at [542, 163] on input "Tamanho máximo: 50MB Selecionar arquivos" at bounding box center [474, 168] width 346 height 57
click at [459, 173] on input "Tamanho máximo: 50MB Selecionar arquivos" at bounding box center [474, 168] width 346 height 57
type input "C:\fakepath\Matriz de Risco - OFICINA DE ERVAS FARMACIA DE MANIPULACAO LTDA.pdf"
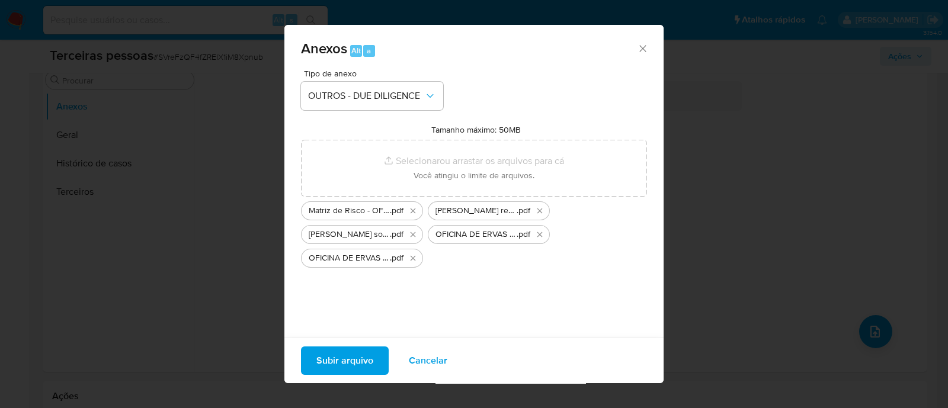
click at [332, 351] on span "Subir arquivo" at bounding box center [344, 361] width 57 height 26
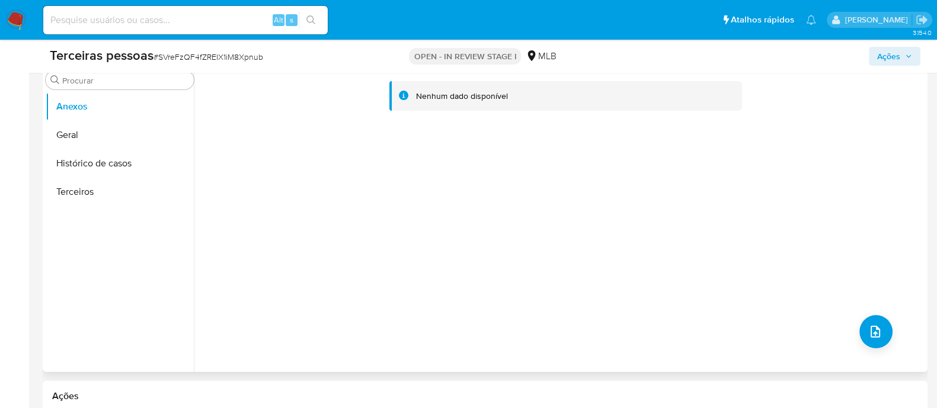
click at [886, 345] on div "Nenhum dado disponível" at bounding box center [559, 220] width 731 height 303
click at [112, 128] on button "Geral" at bounding box center [120, 135] width 148 height 28
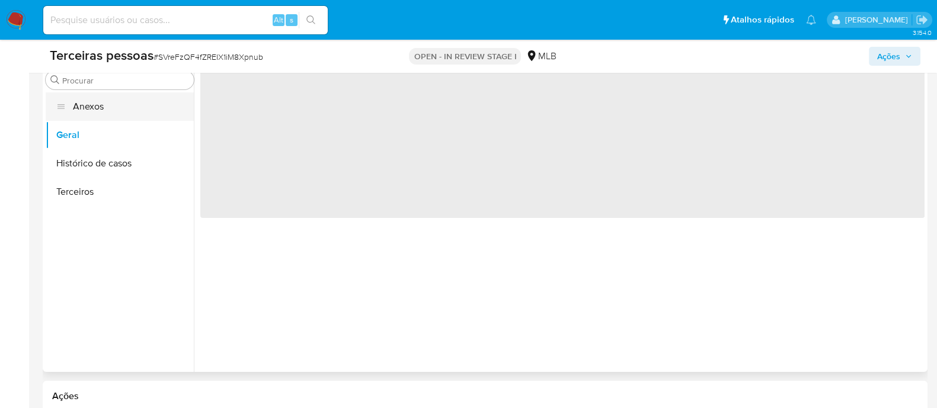
click at [153, 107] on button "Anexos" at bounding box center [120, 106] width 148 height 28
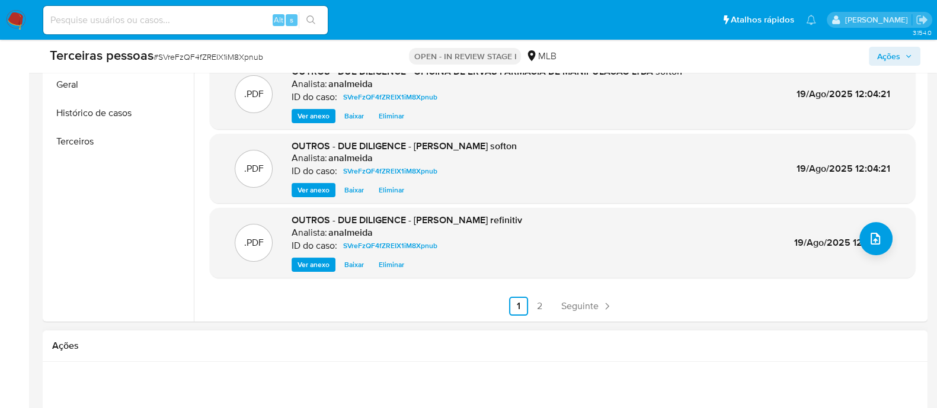
scroll to position [296, 0]
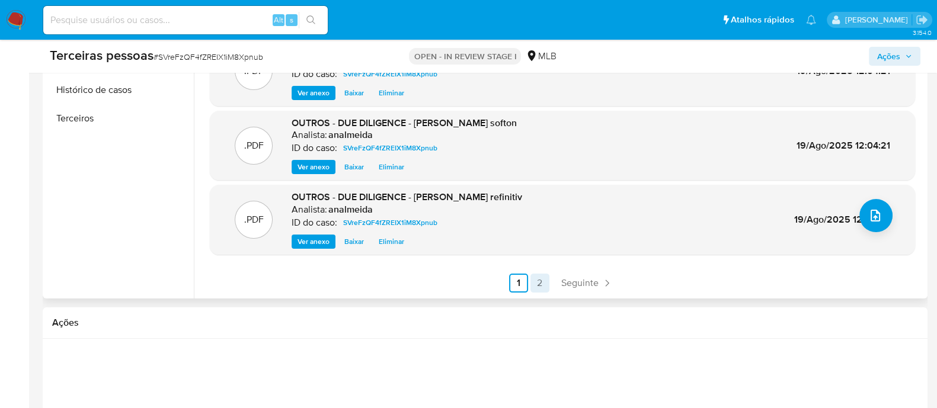
click at [544, 283] on link "2" at bounding box center [539, 283] width 19 height 19
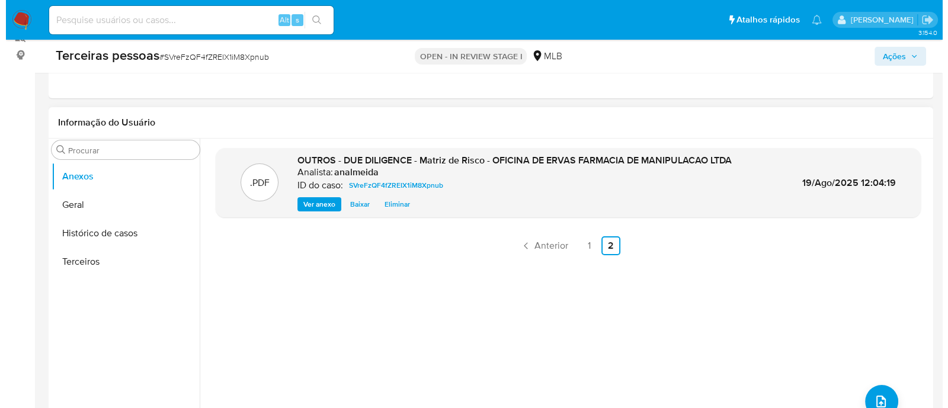
scroll to position [148, 0]
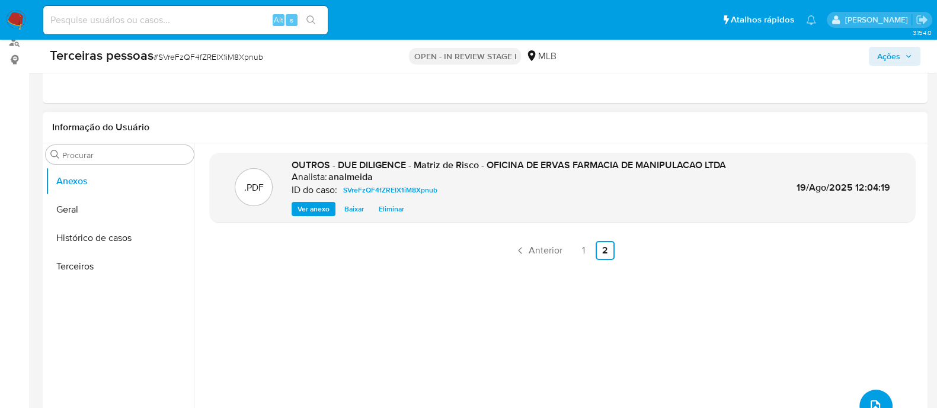
click at [868, 399] on span "upload-file" at bounding box center [875, 406] width 14 height 14
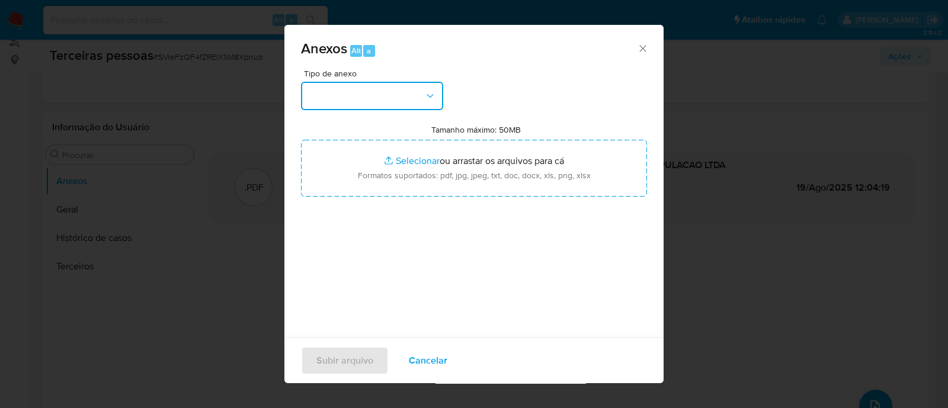
click at [412, 100] on button "button" at bounding box center [372, 96] width 142 height 28
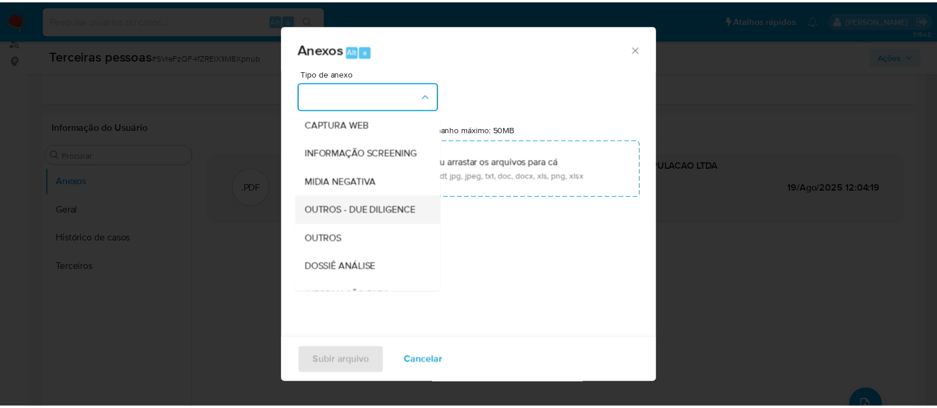
scroll to position [183, 0]
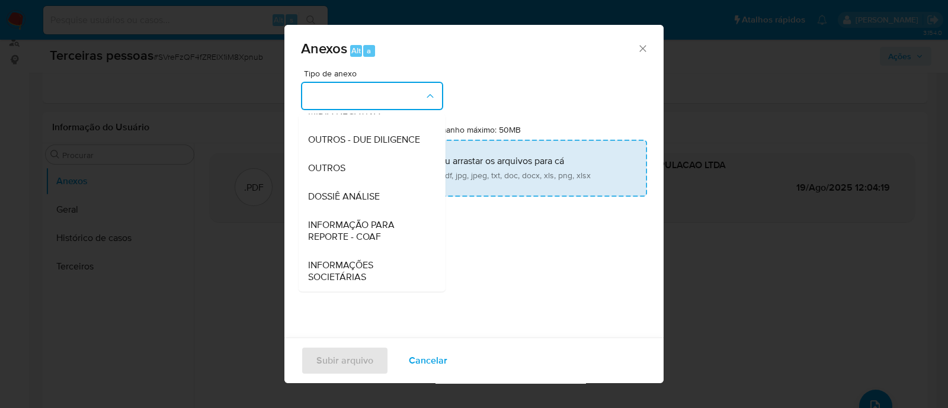
drag, startPoint x: 374, startPoint y: 137, endPoint x: 395, endPoint y: 143, distance: 21.4
click at [376, 137] on span "OUTROS - DUE DILIGENCE" at bounding box center [364, 140] width 112 height 12
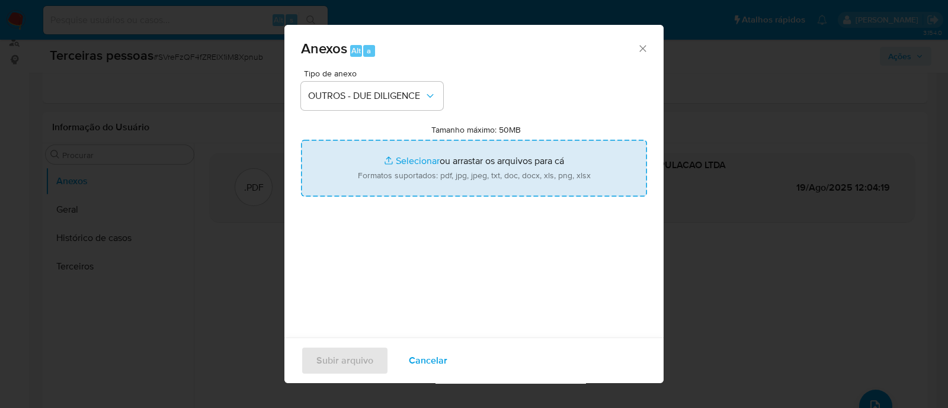
click at [478, 163] on input "Tamanho máximo: 50MB Selecionar arquivos" at bounding box center [474, 168] width 346 height 57
type input "C:\fakepath\OFICINA DE ERVAS FARMACIA DE MANIPULACAO LTDA cnpj.pdf"
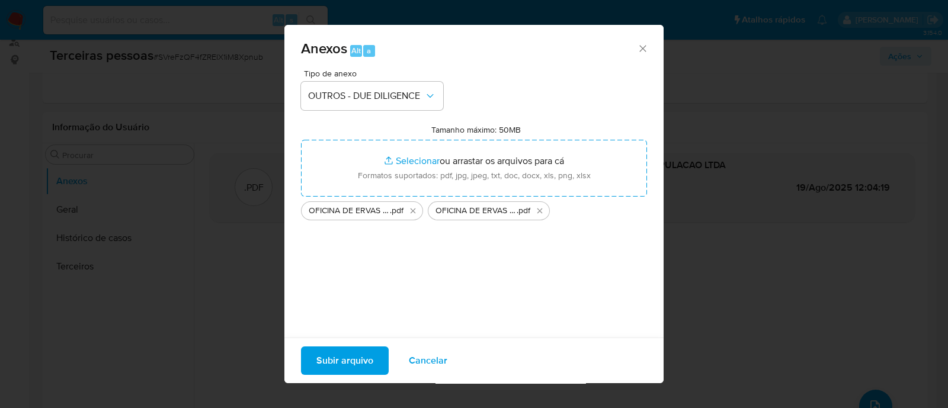
click at [366, 367] on span "Subir arquivo" at bounding box center [344, 361] width 57 height 26
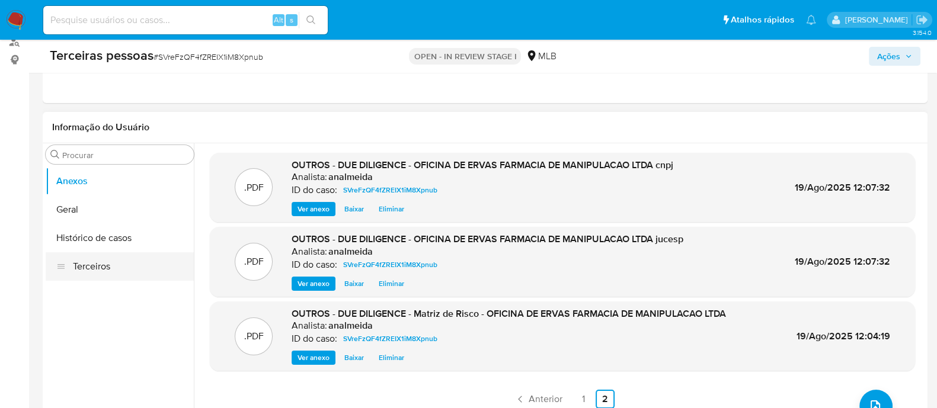
click at [98, 267] on button "Terceiros" at bounding box center [120, 266] width 148 height 28
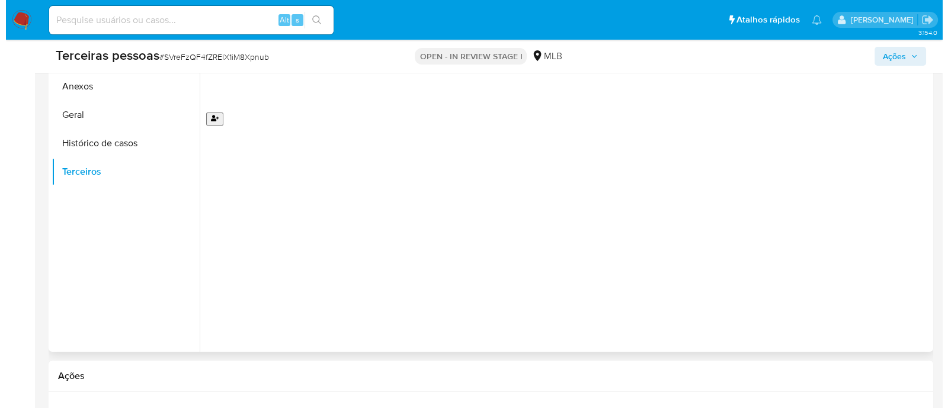
scroll to position [222, 0]
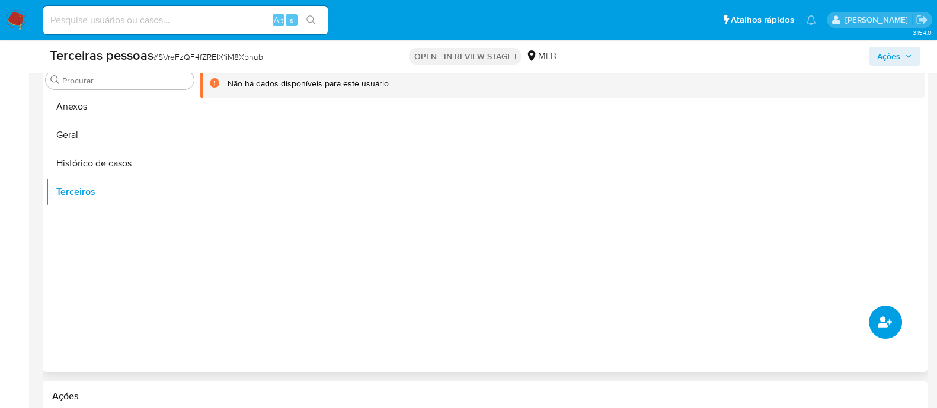
click at [877, 309] on button "common.add_complementary_information" at bounding box center [885, 322] width 33 height 33
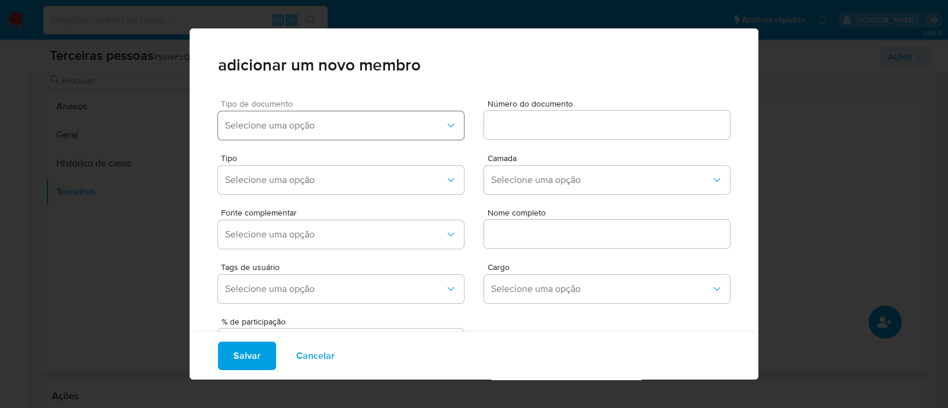
click at [334, 123] on span "Selecione uma opção" at bounding box center [335, 126] width 220 height 12
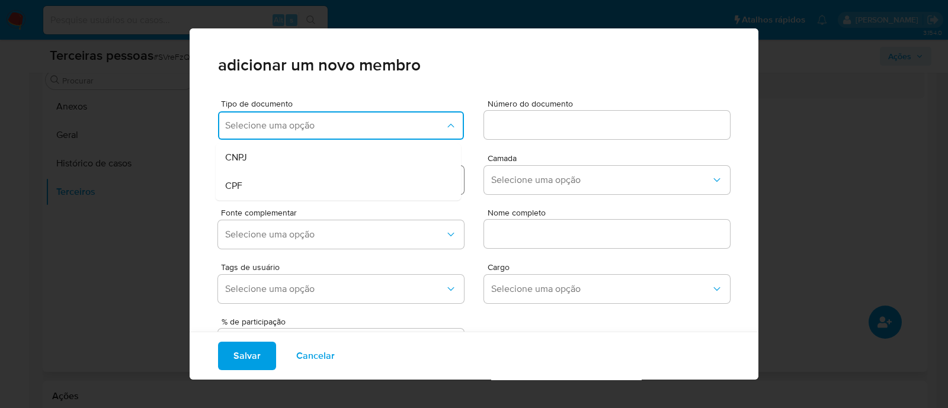
drag, startPoint x: 264, startPoint y: 183, endPoint x: 293, endPoint y: 176, distance: 30.5
click at [264, 183] on div "CPF" at bounding box center [315, 186] width 181 height 28
click at [582, 116] on div at bounding box center [607, 125] width 246 height 28
click at [580, 123] on input at bounding box center [607, 124] width 246 height 15
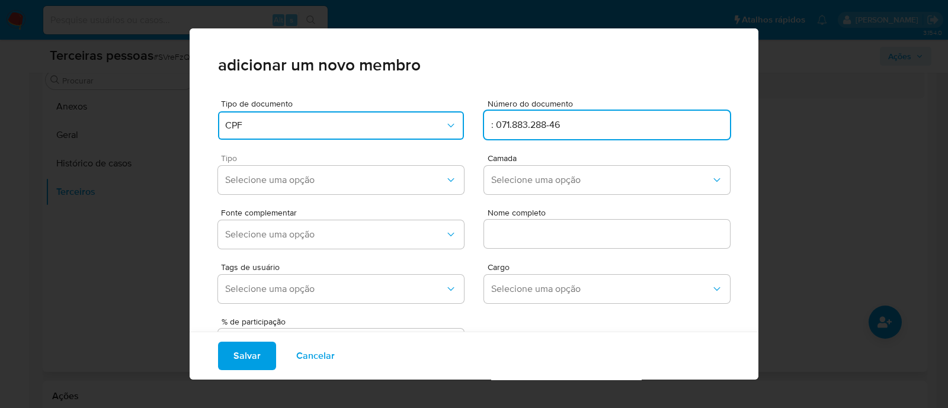
click at [363, 164] on div "Tipo Selecione uma opção" at bounding box center [341, 176] width 246 height 45
drag, startPoint x: 500, startPoint y: 127, endPoint x: 386, endPoint y: 111, distance: 115.4
click at [386, 111] on div "Tipo de documento CPF Número do documento : 071.883.288-46" at bounding box center [474, 117] width 512 height 55
type input "071.883.288-46"
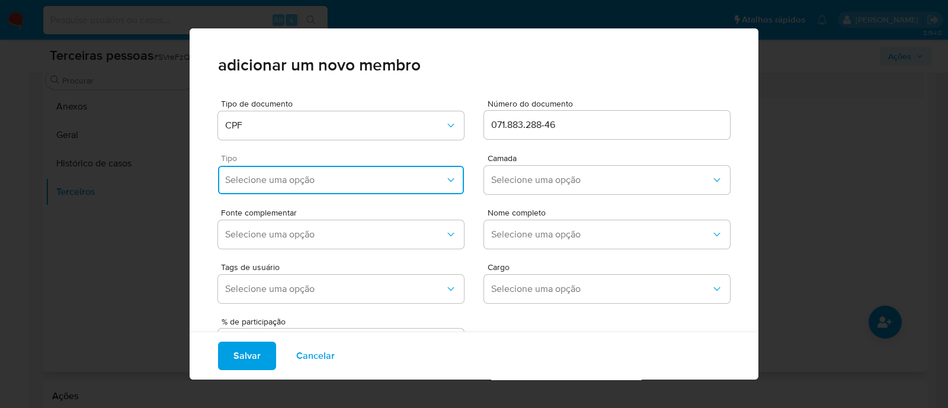
drag, startPoint x: 284, startPoint y: 178, endPoint x: 296, endPoint y: 185, distance: 14.3
click at [284, 177] on span "Selecione uma opção" at bounding box center [335, 180] width 220 height 12
click at [332, 324] on div "Accionistas" at bounding box center [315, 326] width 181 height 28
click at [548, 184] on span "Selecione uma opção" at bounding box center [601, 180] width 220 height 12
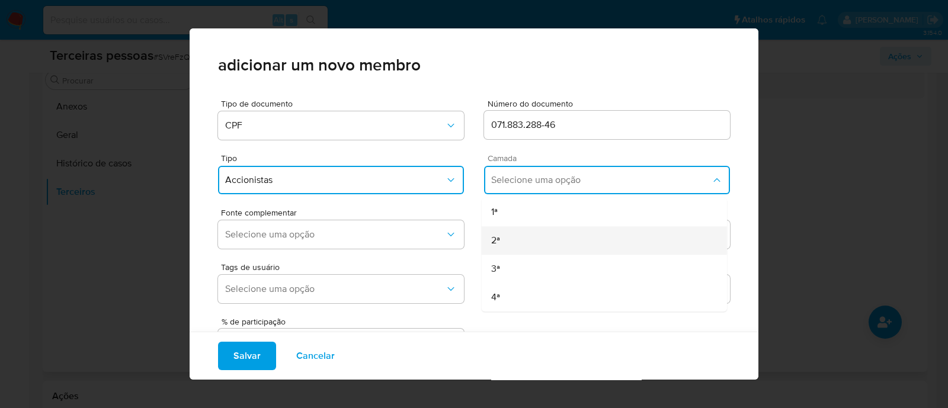
click at [513, 242] on div "2ª" at bounding box center [581, 240] width 181 height 28
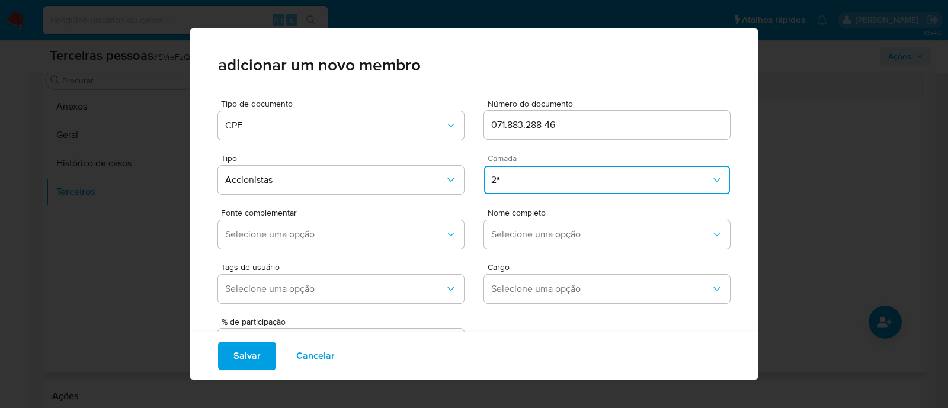
click at [505, 188] on button "2ª" at bounding box center [607, 180] width 246 height 28
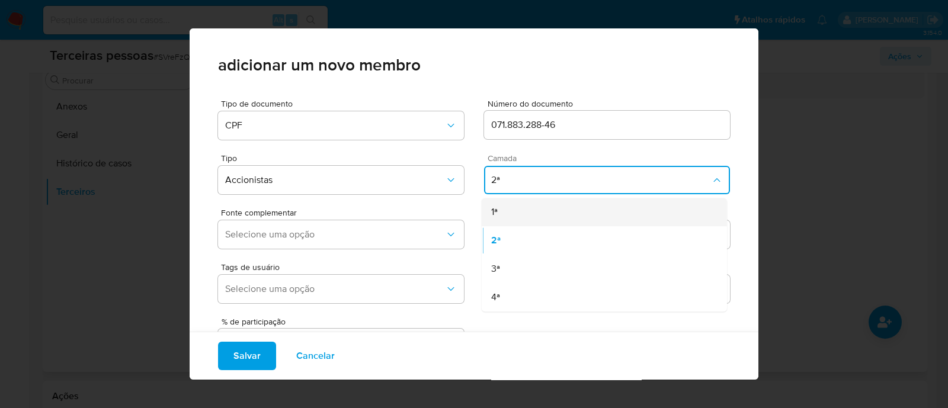
click at [507, 220] on div "1ª" at bounding box center [581, 212] width 181 height 28
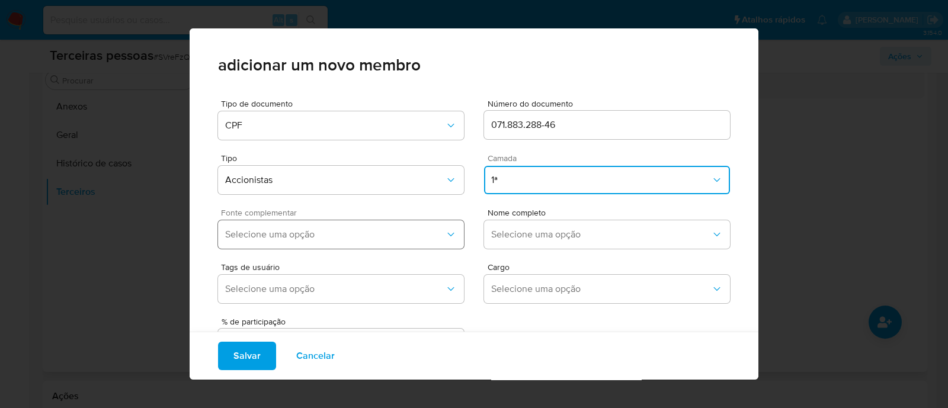
click at [324, 236] on span "Selecione uma opção" at bounding box center [335, 235] width 220 height 12
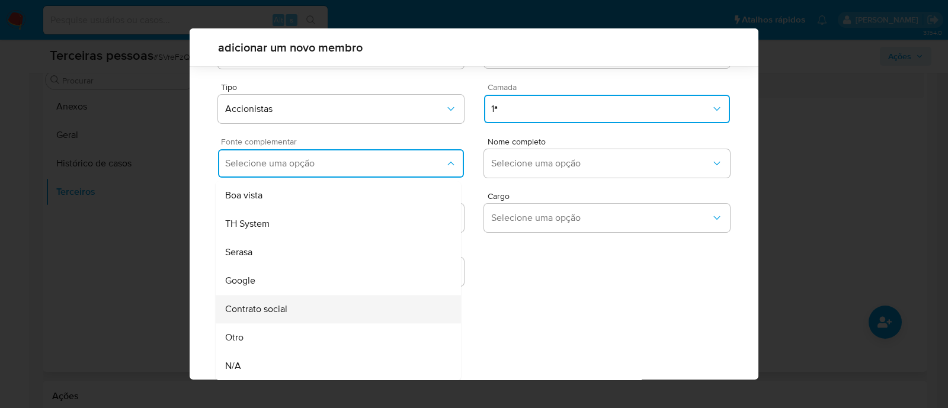
click at [357, 306] on div "Contrato social" at bounding box center [315, 309] width 181 height 28
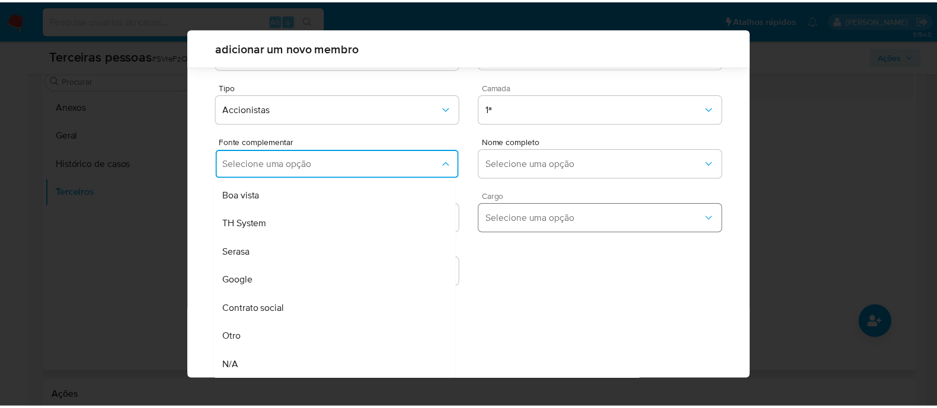
scroll to position [43, 0]
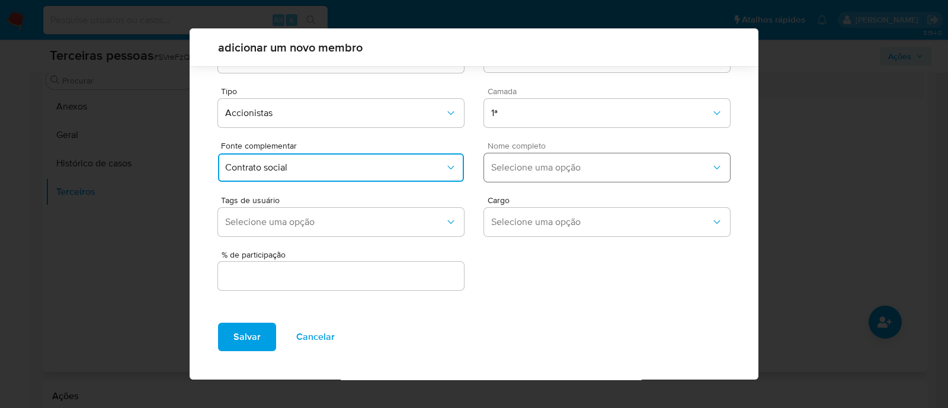
drag, startPoint x: 527, startPoint y: 181, endPoint x: 543, endPoint y: 173, distance: 17.8
click at [527, 181] on button "Selecione uma opção" at bounding box center [607, 167] width 246 height 28
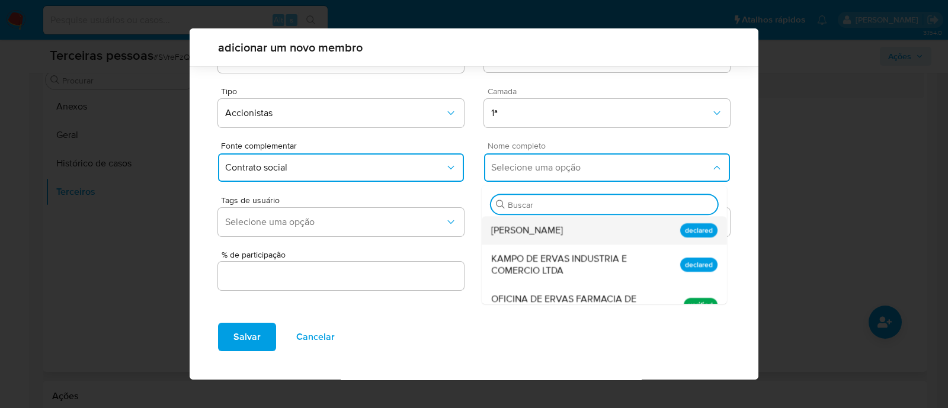
click at [587, 233] on div "Eliza Tomoe Harada" at bounding box center [581, 230] width 181 height 28
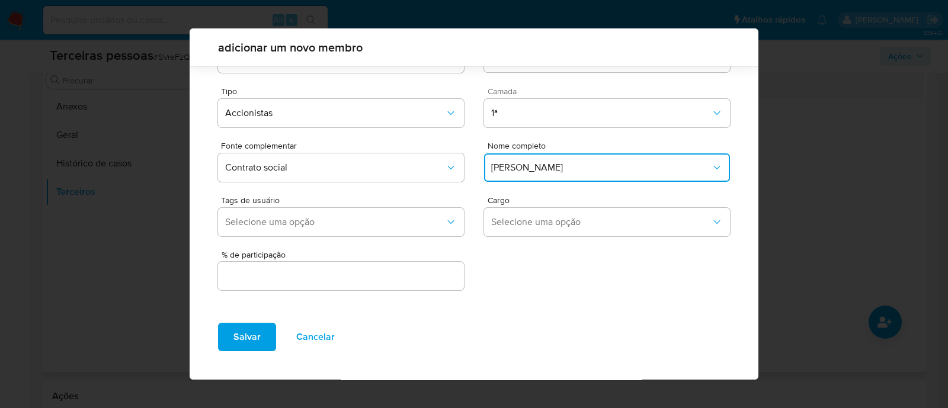
click at [403, 281] on input "text" at bounding box center [341, 275] width 246 height 15
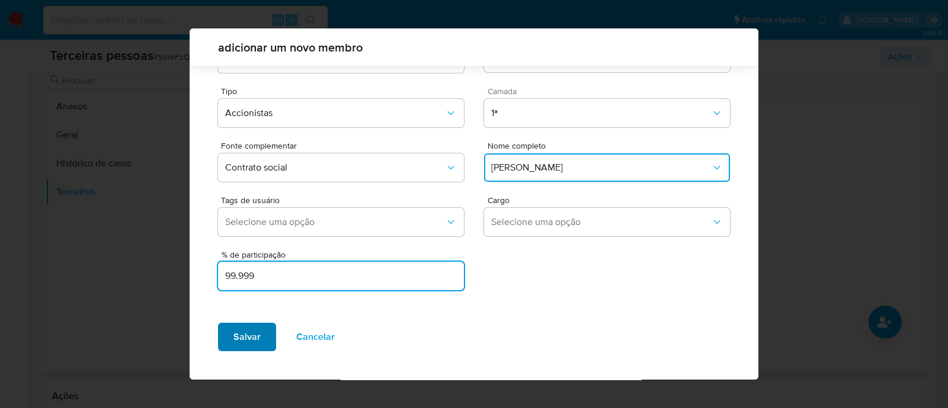
type input "99.999"
click at [270, 333] on button "Salvar" at bounding box center [247, 337] width 58 height 28
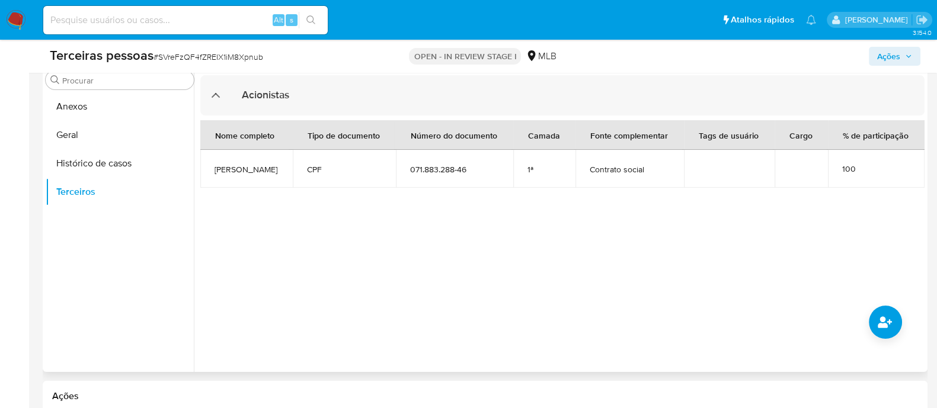
click at [887, 63] on span "Ações" at bounding box center [888, 56] width 23 height 19
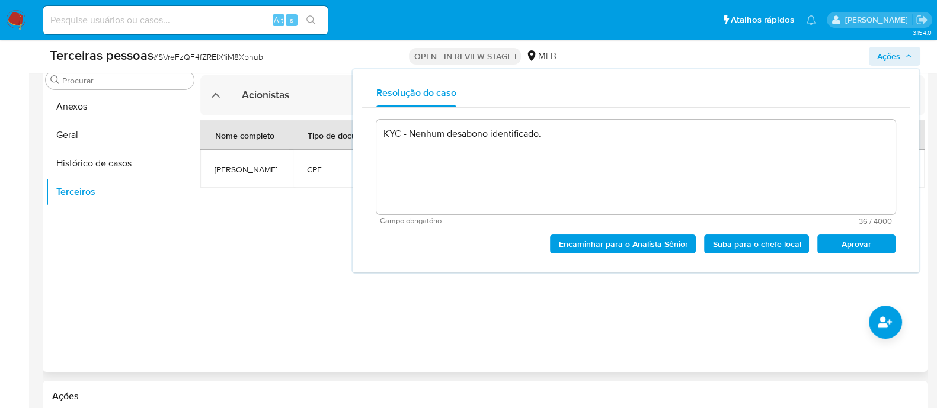
click at [870, 244] on span "Aprovar" at bounding box center [856, 244] width 62 height 17
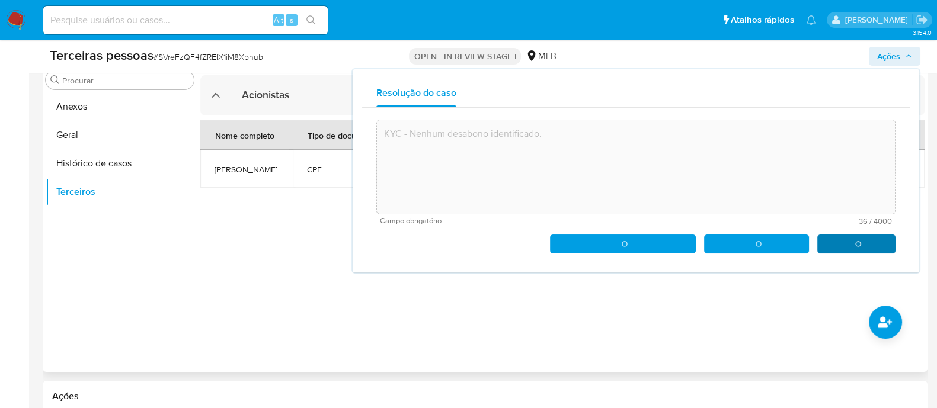
type textarea "KYC - Nenhum desabono identificado."
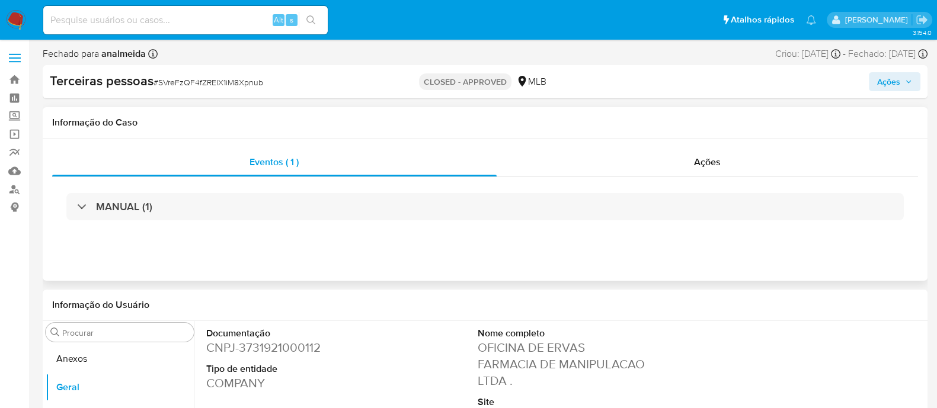
scroll to position [148, 0]
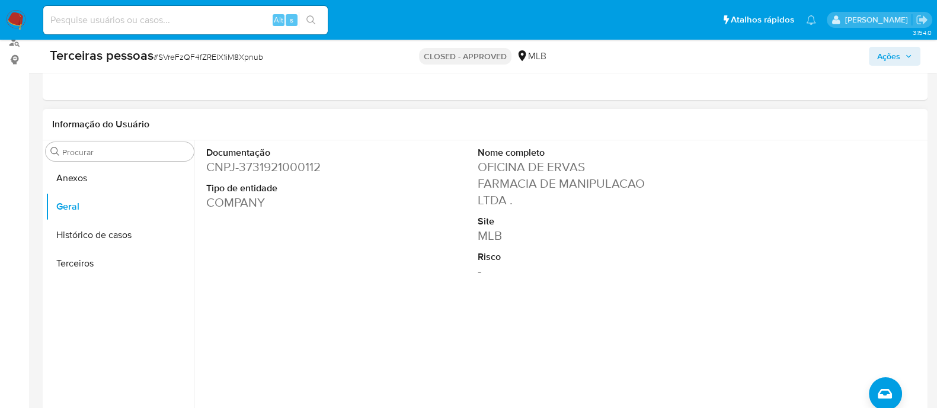
click at [314, 169] on dd "CNPJ - 3731921000112" at bounding box center [290, 167] width 169 height 17
